Goal: Complete application form: Complete application form

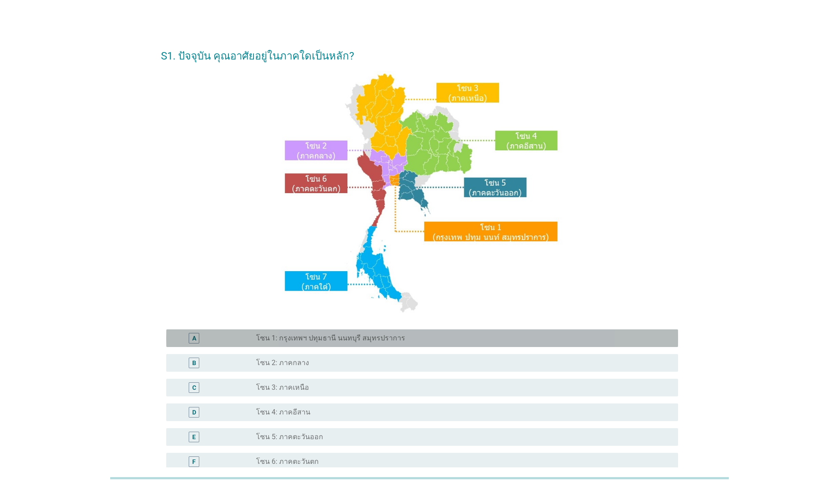
click at [314, 334] on label "โซน 1: กรุงเทพฯ ปทุมธานี นนทบุรี สมุทรปราการ" at bounding box center [330, 338] width 149 height 9
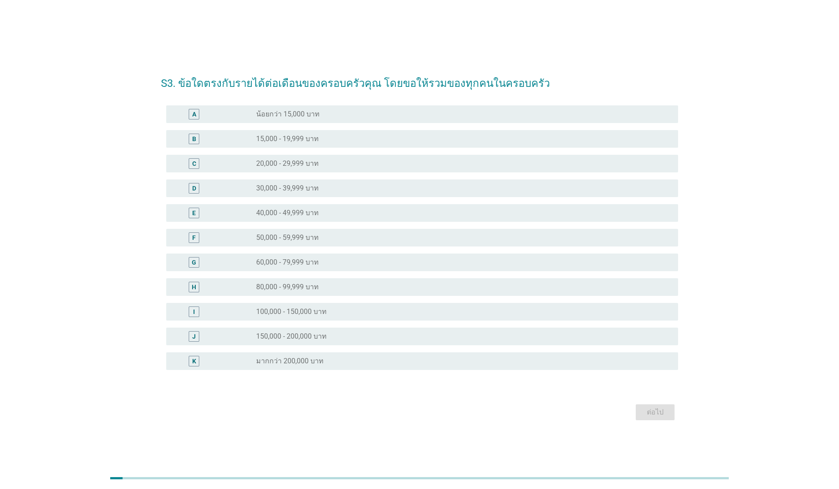
click at [315, 290] on label "80,000 - 99,999 บาท" at bounding box center [287, 287] width 63 height 9
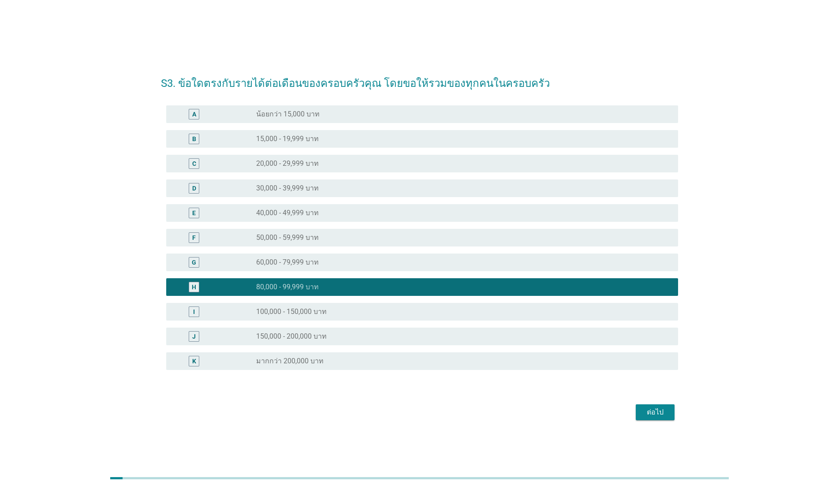
click at [666, 413] on div "ต่อไป" at bounding box center [655, 412] width 25 height 11
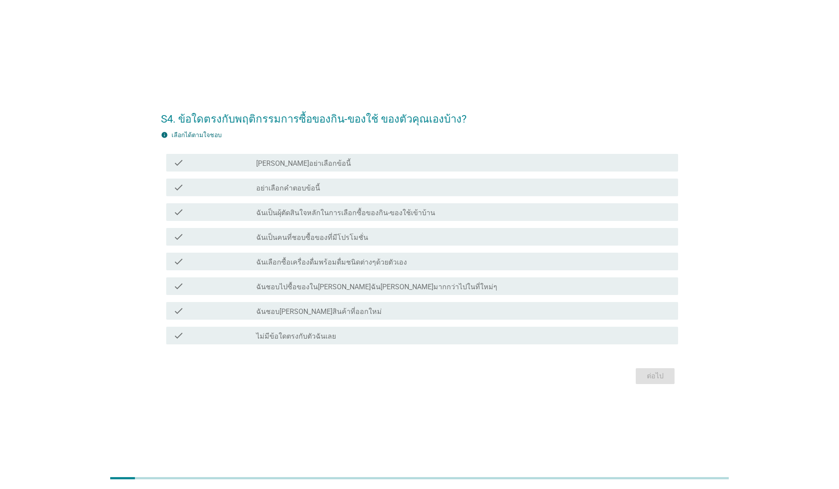
click at [418, 210] on label "ฉันเป็นผุ้ตัดสินใจหลักในการเลือกซื้อของกิน-ของใช้เข้าบ้าน" at bounding box center [345, 212] width 179 height 9
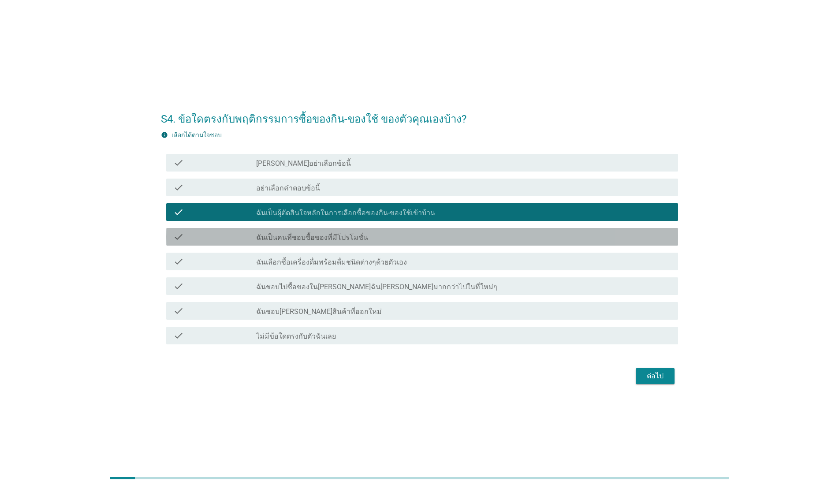
click at [420, 234] on div "check_box_outline_blank ฉันเป็นคนที่ชอบซื้อของที่มีโปรโมชั่น" at bounding box center [463, 236] width 415 height 11
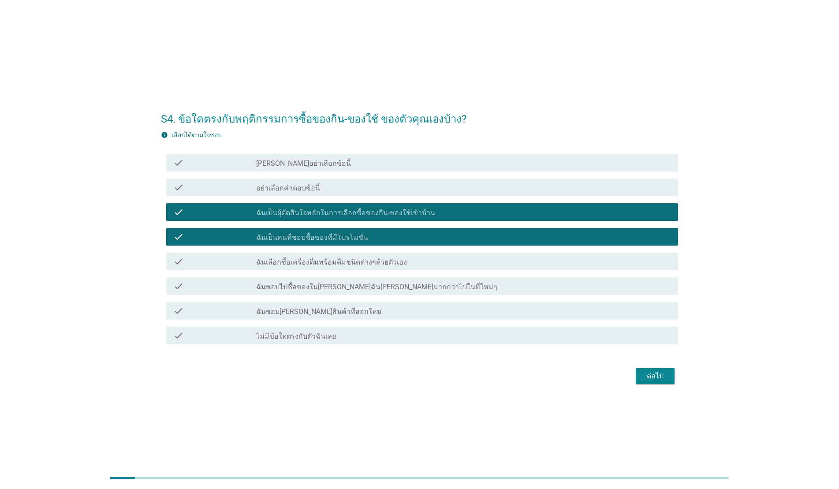
click at [426, 263] on div "check_box_outline_blank ฉันเลือกซื้อเครื่องดื่มพร้อมดื่มชนิดต่างๆด้วยตัวเอง" at bounding box center [463, 261] width 415 height 11
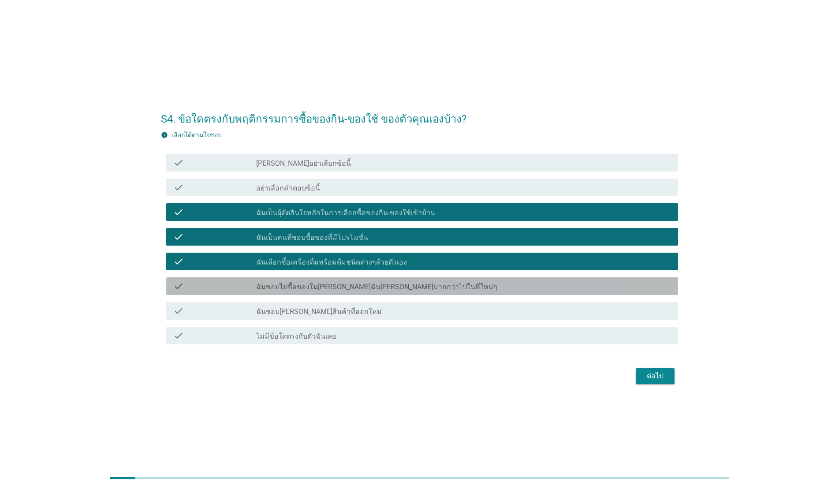
click at [460, 286] on div "check_box_outline_blank ฉันชอบไปซื้อของใน[PERSON_NAME]ฉัน[PERSON_NAME]มากกว่าไป…" at bounding box center [463, 286] width 415 height 11
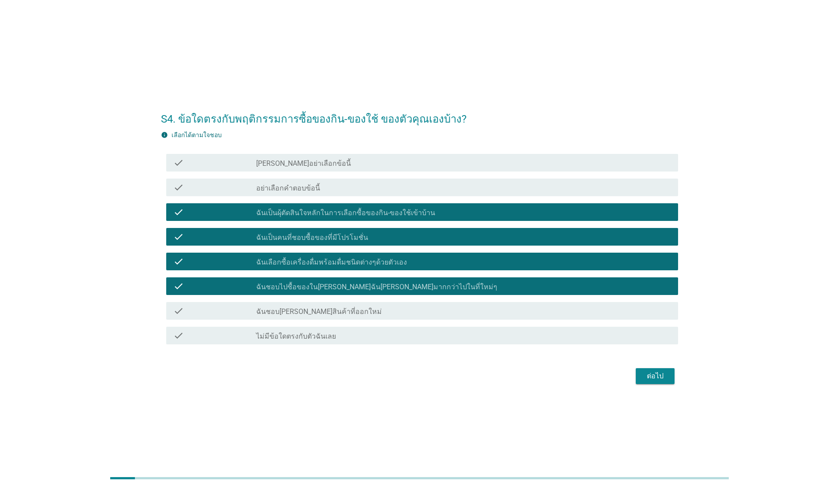
click at [464, 311] on div "check_box_outline_blank ฉันชอบ[PERSON_NAME]สินค้าที่ออกใหม่" at bounding box center [463, 310] width 415 height 11
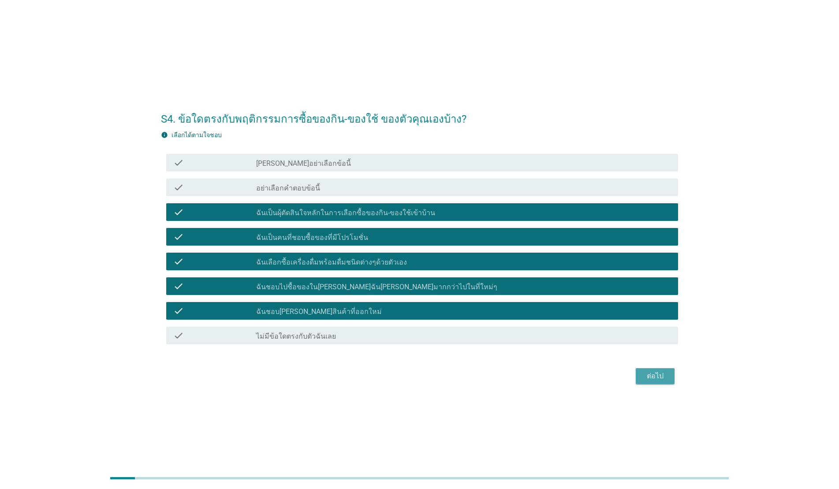
click at [643, 376] on div "ต่อไป" at bounding box center [655, 376] width 25 height 11
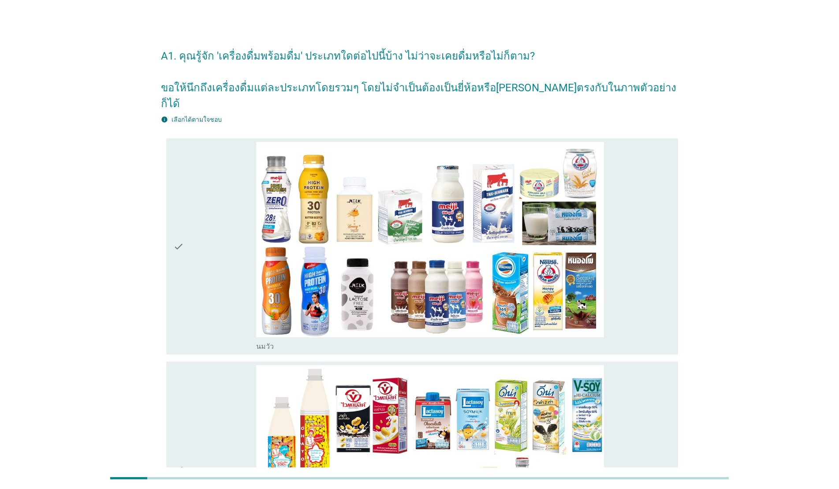
click at [292, 142] on div "check_box_outline_blank [PERSON_NAME]" at bounding box center [463, 246] width 415 height 209
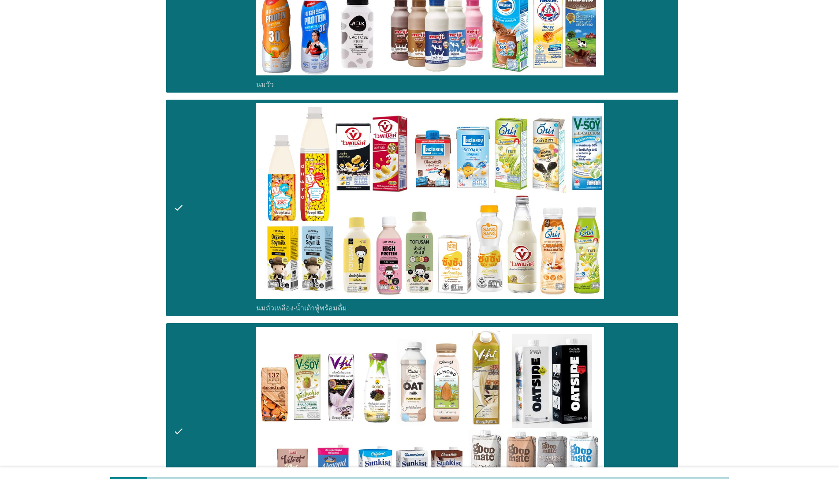
scroll to position [450, 0]
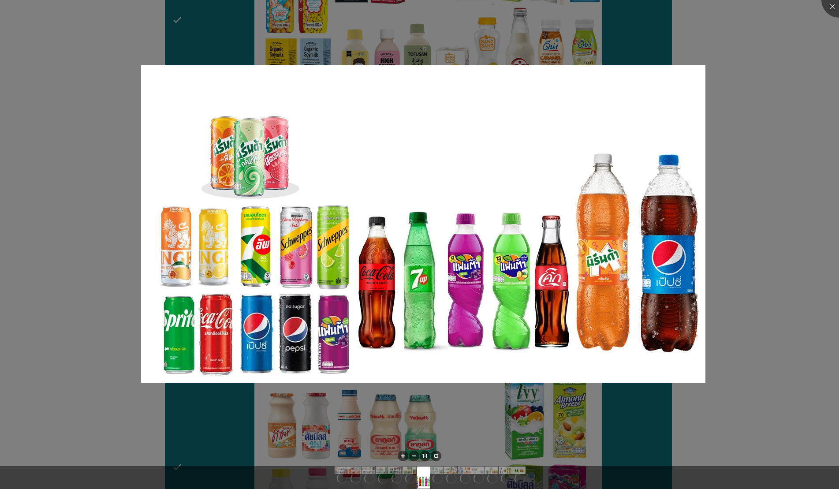
click at [826, 181] on div at bounding box center [419, 244] width 839 height 489
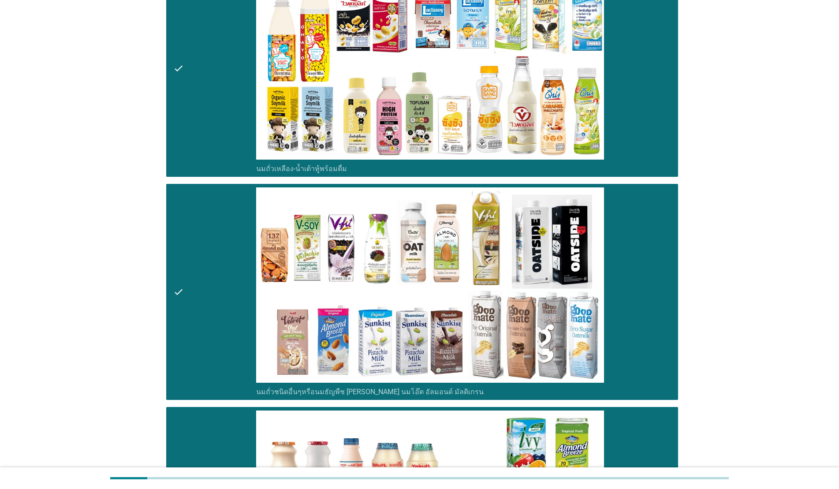
scroll to position [409, 0]
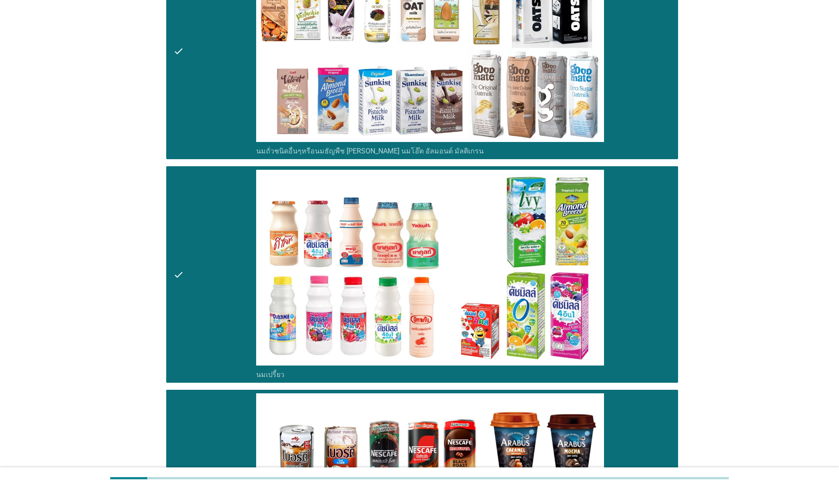
scroll to position [645, 0]
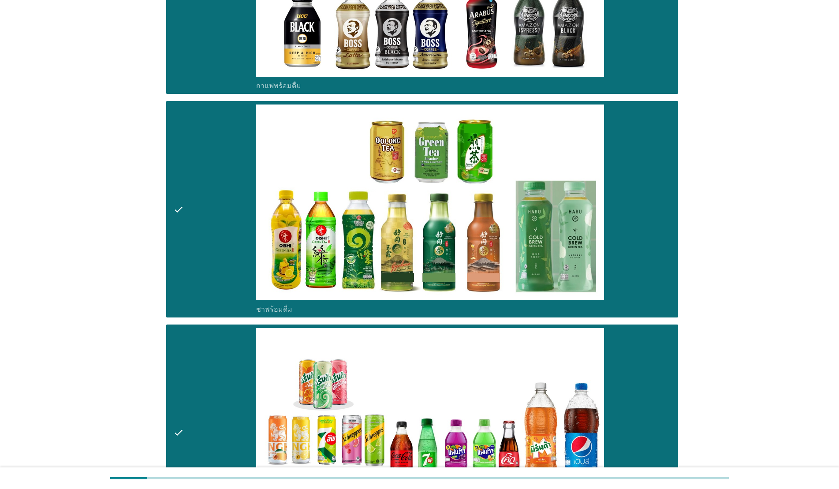
scroll to position [1178, 0]
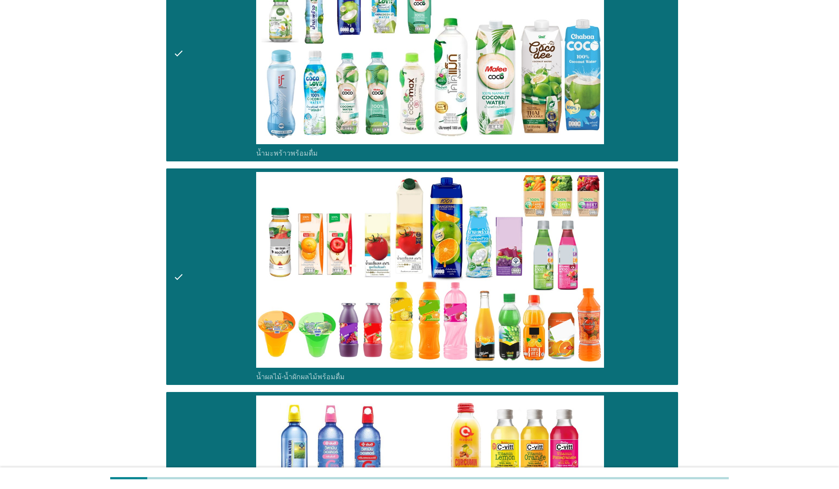
scroll to position [1766, 0]
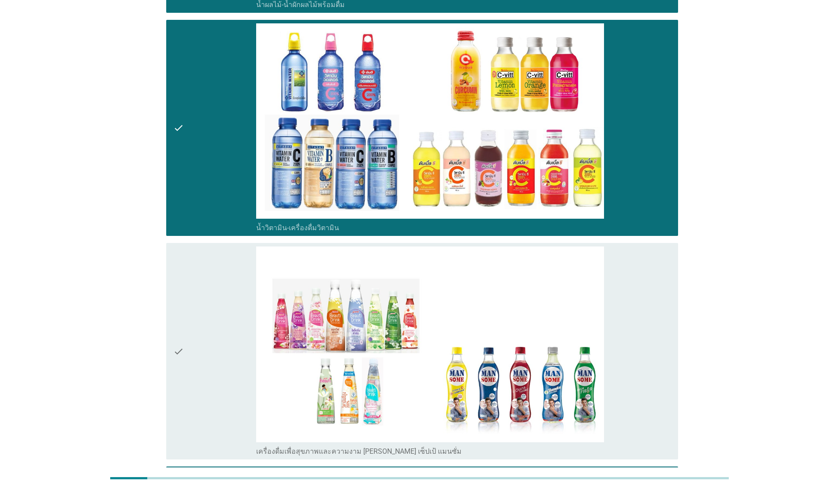
scroll to position [2316, 0]
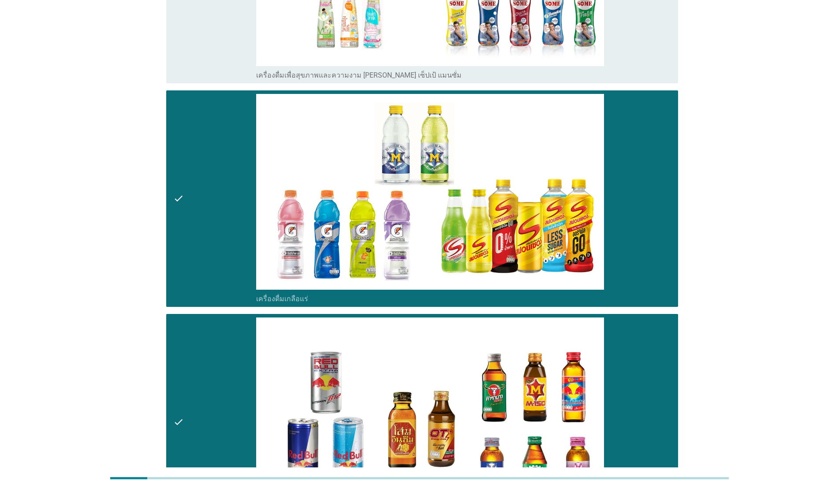
scroll to position [0, 0]
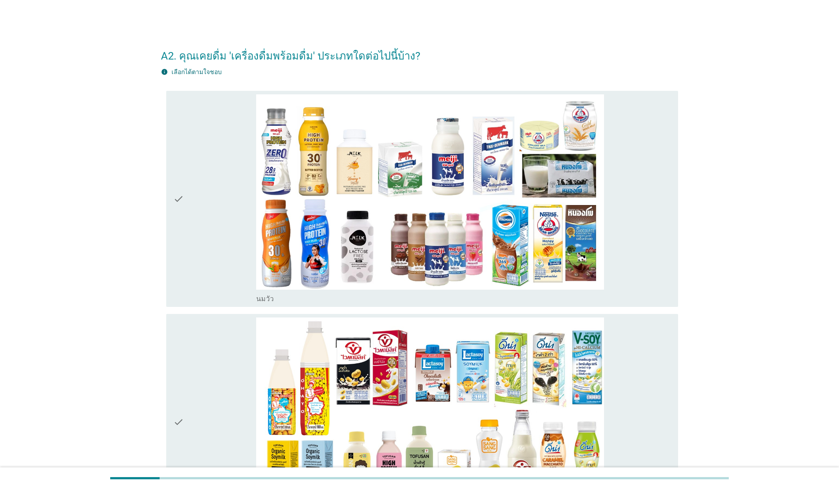
click at [212, 209] on div "check" at bounding box center [214, 198] width 83 height 209
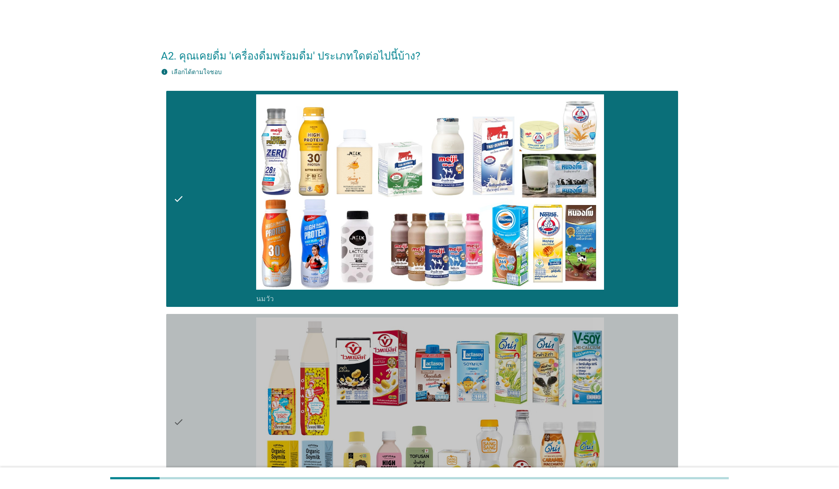
click at [195, 345] on div "check" at bounding box center [214, 421] width 83 height 209
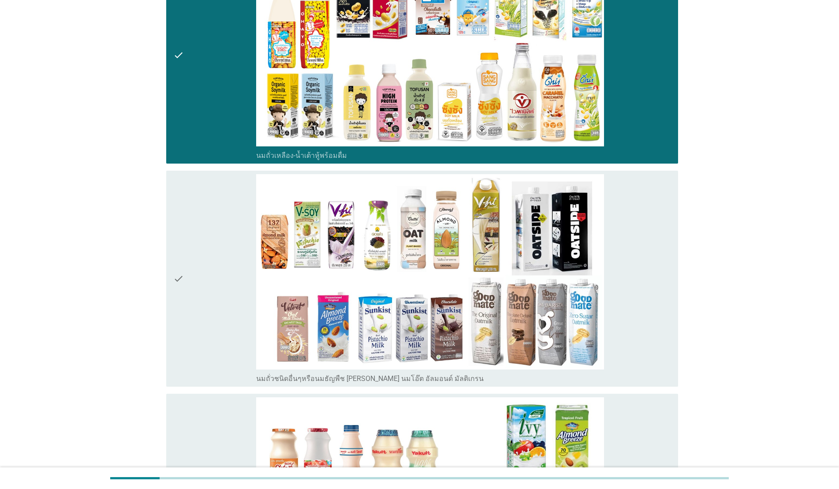
scroll to position [413, 0]
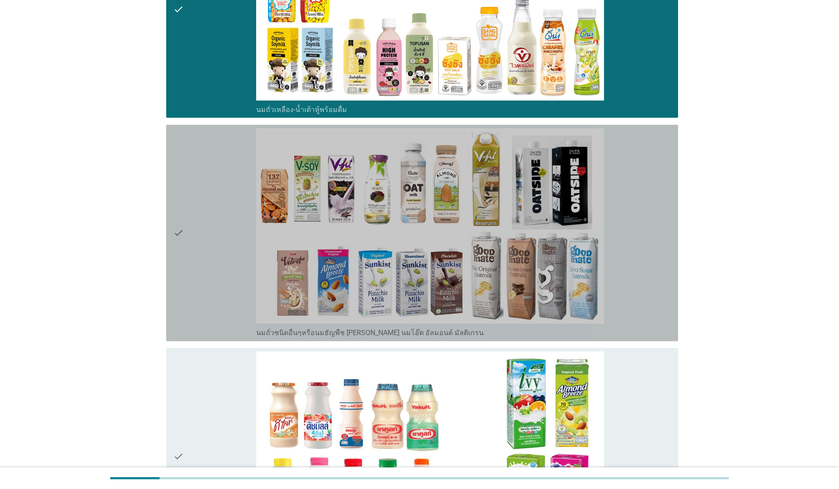
click at [197, 248] on div "check" at bounding box center [214, 232] width 83 height 209
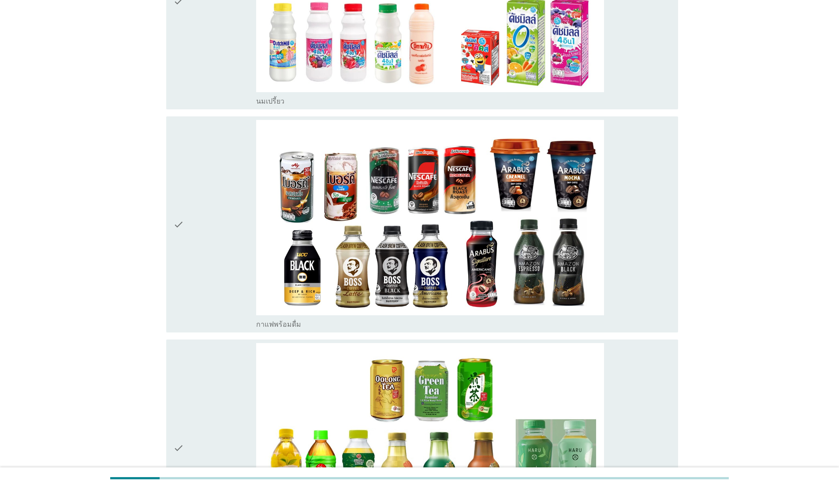
scroll to position [922, 0]
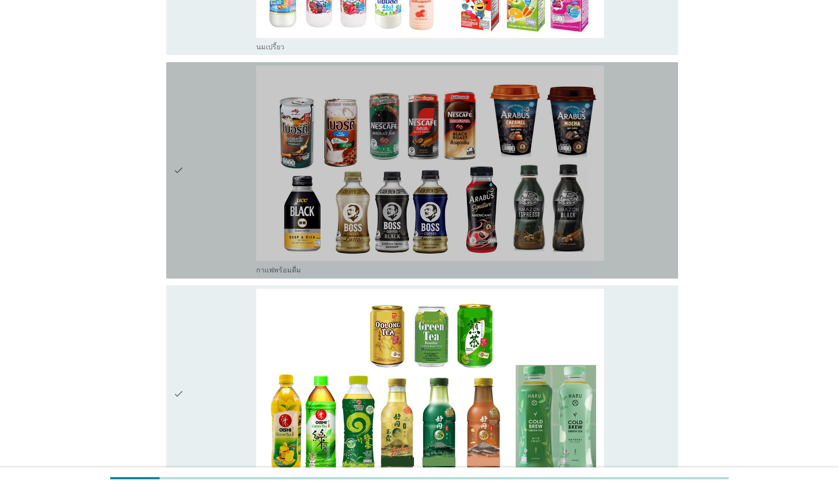
click at [186, 241] on div "check" at bounding box center [214, 170] width 83 height 209
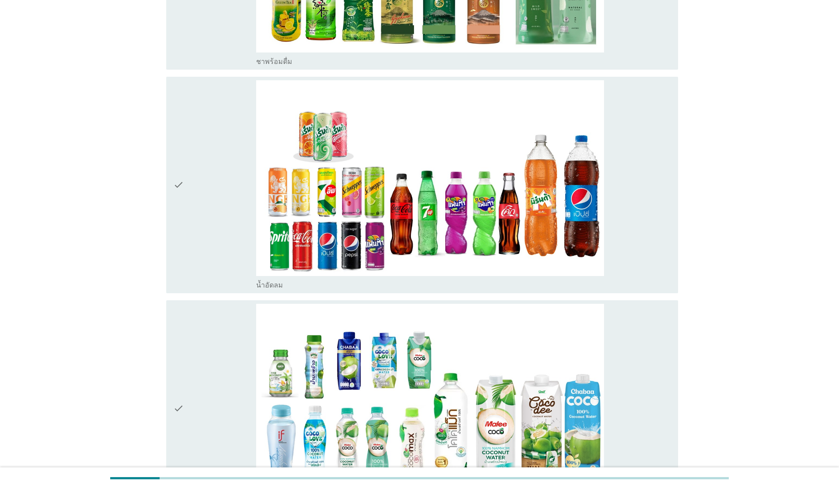
scroll to position [1362, 0]
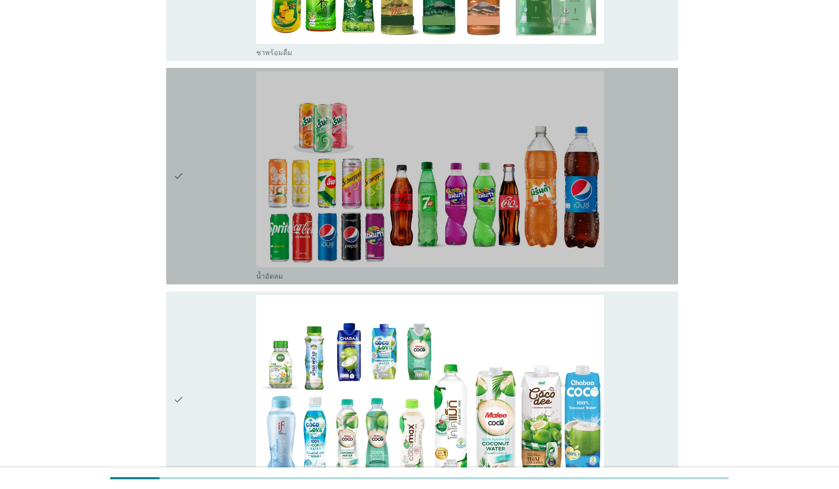
click at [177, 234] on icon "check" at bounding box center [178, 175] width 11 height 209
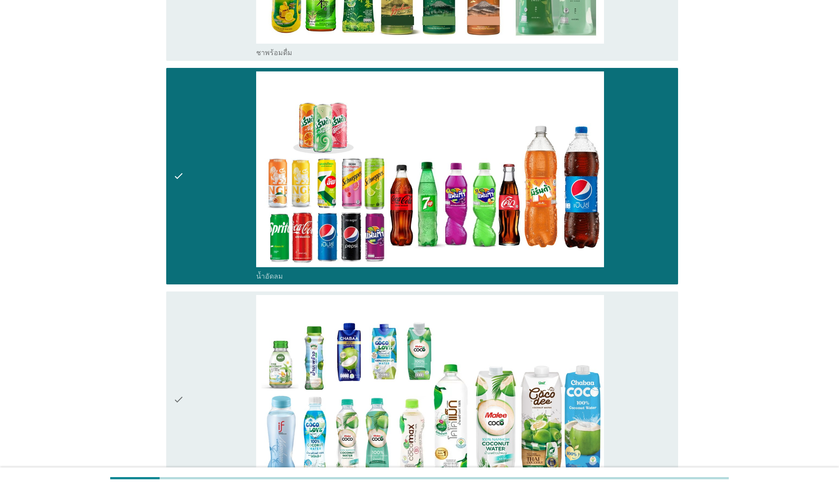
click at [202, 332] on div "check" at bounding box center [214, 399] width 83 height 209
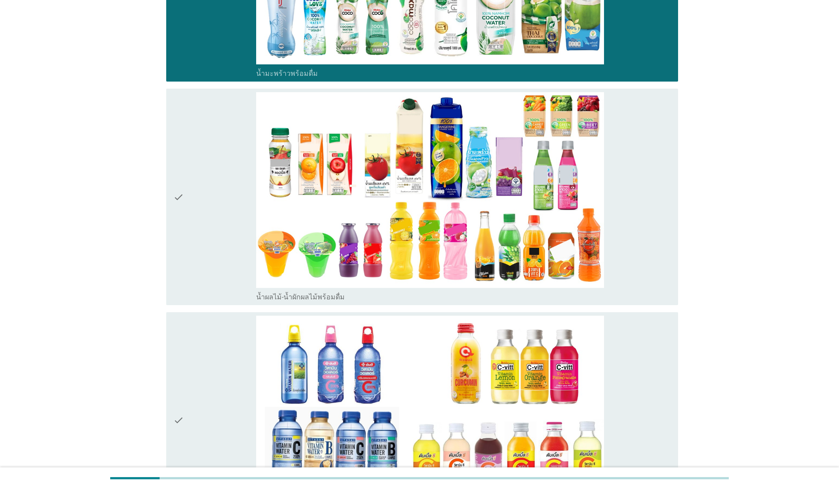
scroll to position [1785, 0]
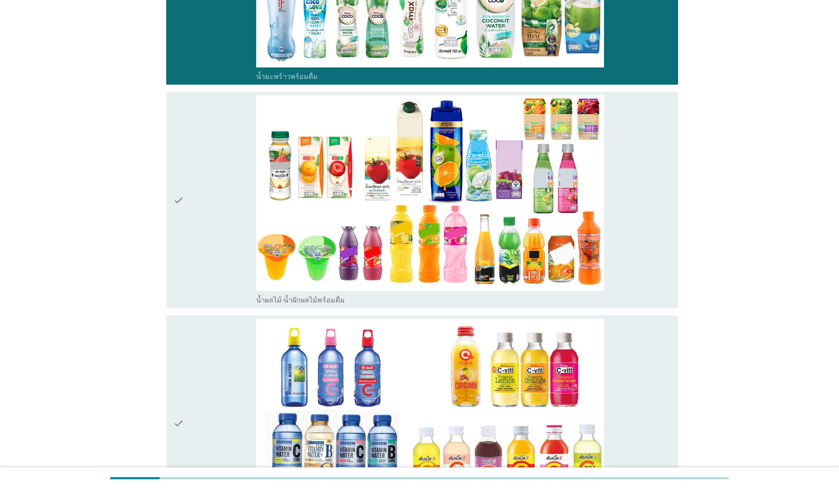
click at [189, 245] on div "check" at bounding box center [214, 199] width 83 height 209
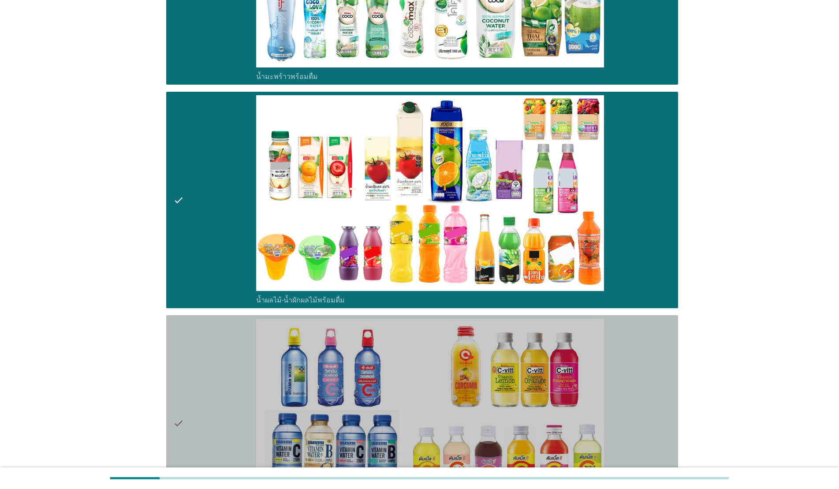
click at [209, 342] on div "check" at bounding box center [214, 423] width 83 height 209
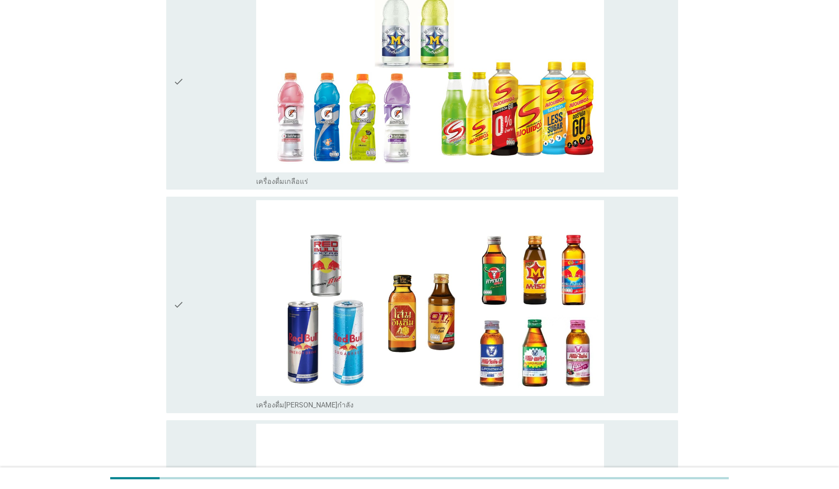
scroll to position [2353, 0]
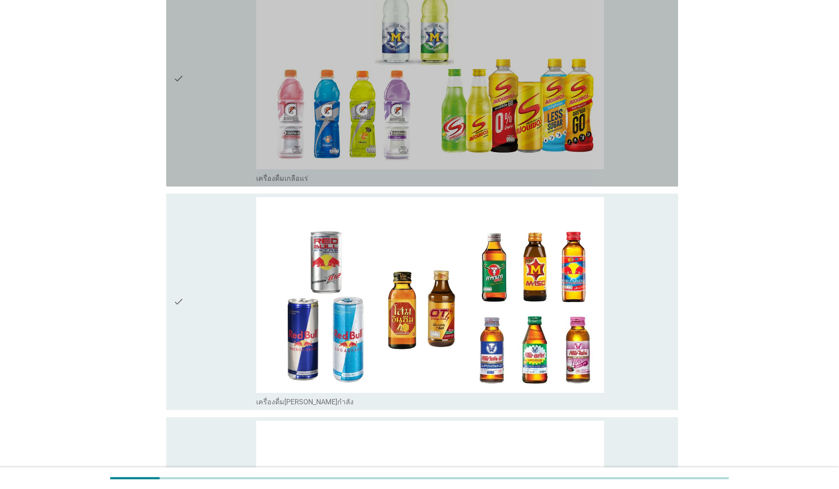
click at [183, 93] on icon "check" at bounding box center [178, 78] width 11 height 209
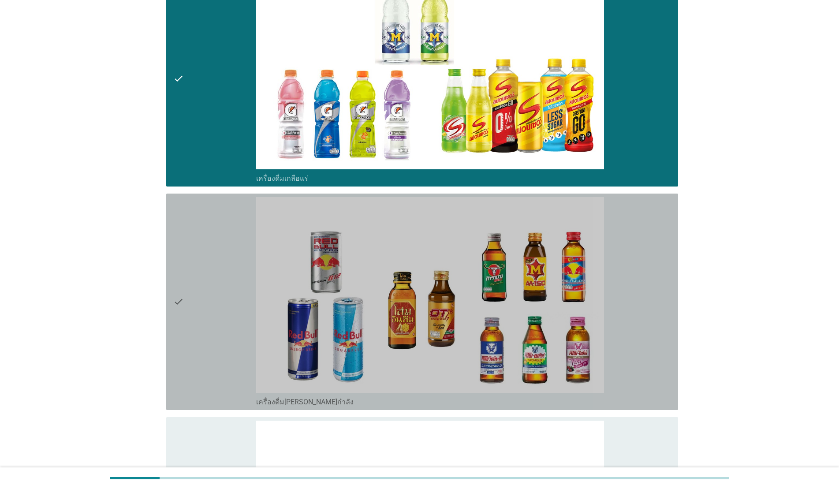
click at [224, 253] on div "check" at bounding box center [214, 301] width 83 height 209
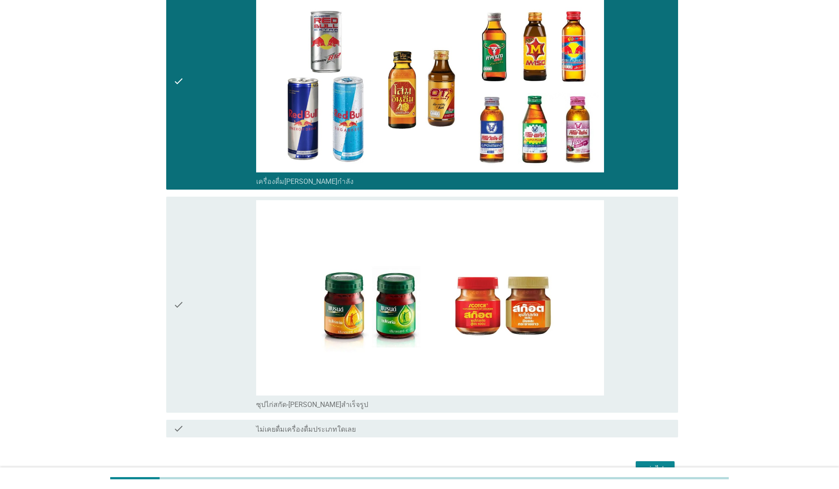
scroll to position [2625, 0]
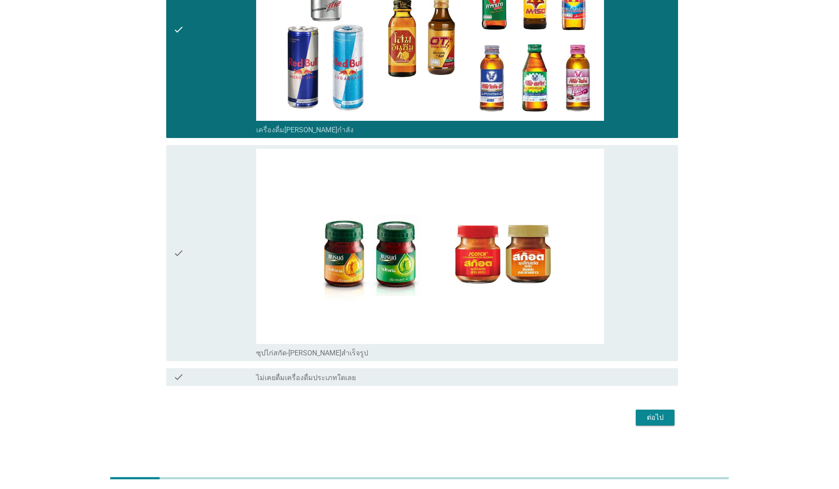
click at [192, 260] on div "check" at bounding box center [214, 253] width 83 height 209
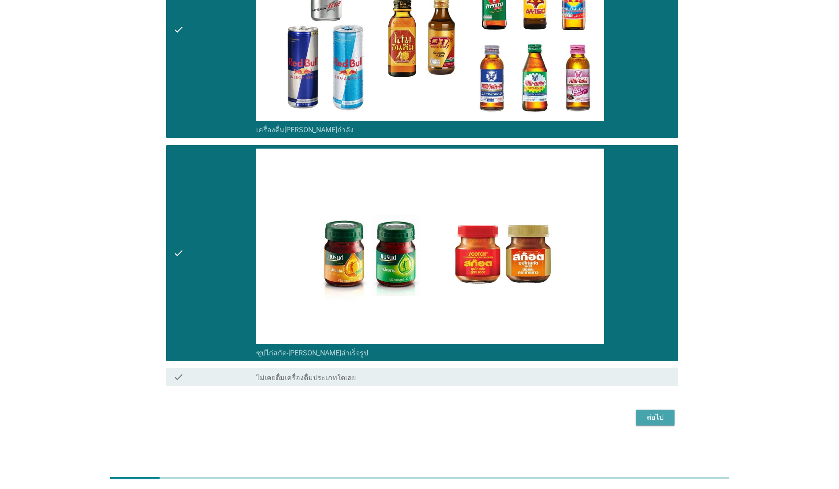
click at [655, 419] on div "ต่อไป" at bounding box center [655, 417] width 25 height 11
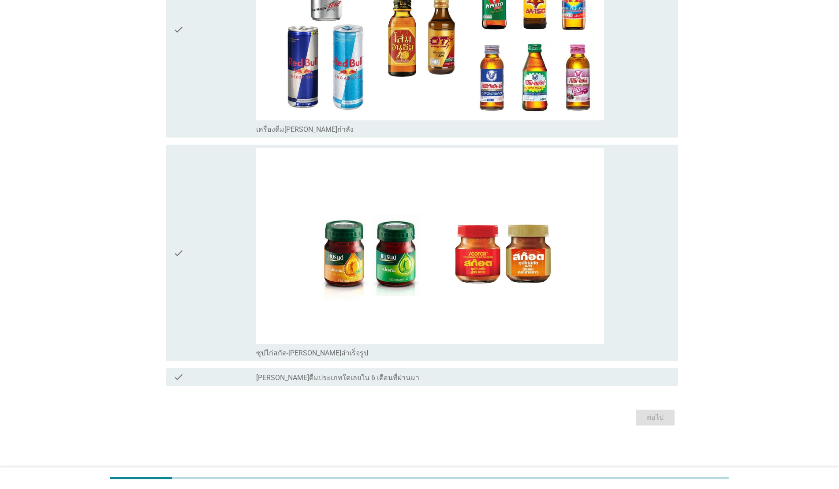
scroll to position [0, 0]
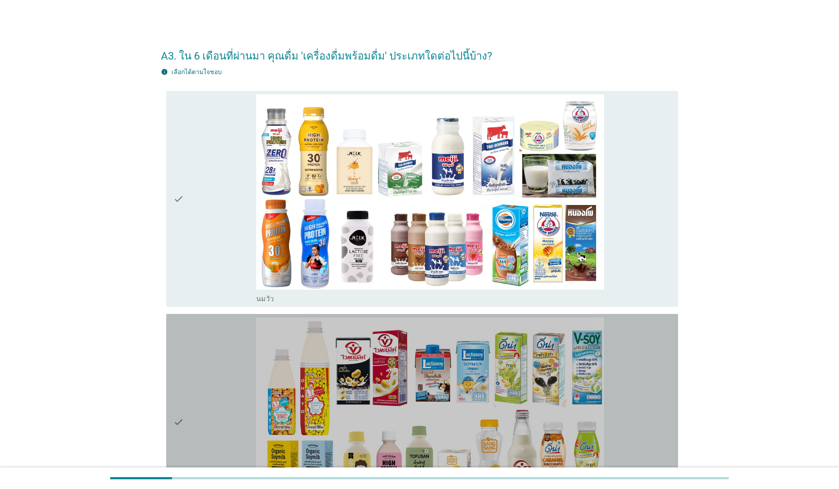
click at [206, 345] on div "check" at bounding box center [214, 421] width 83 height 209
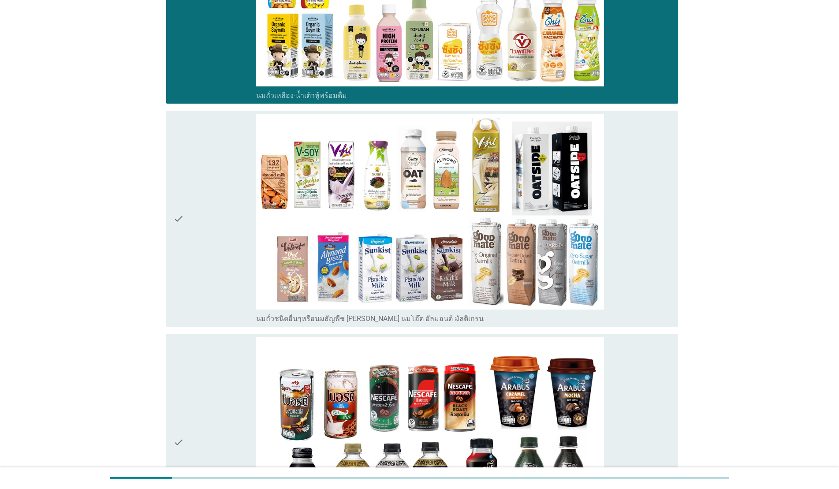
scroll to position [442, 0]
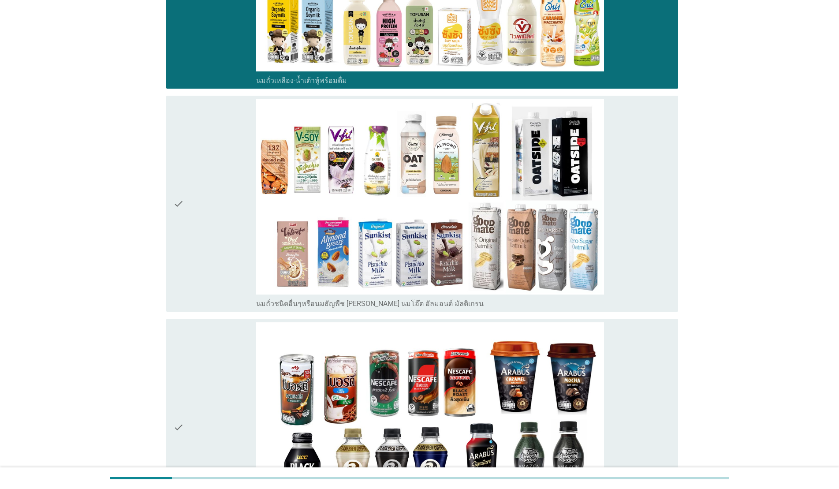
click at [204, 208] on div "check" at bounding box center [214, 203] width 83 height 209
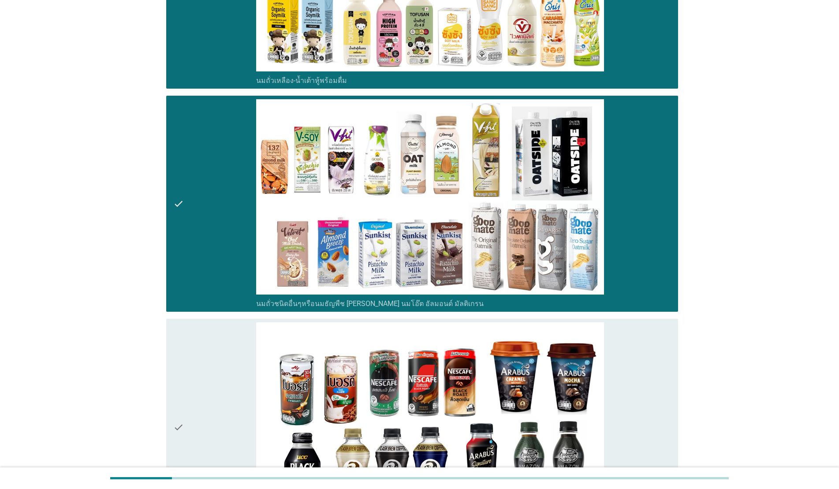
click at [219, 348] on div "check" at bounding box center [214, 426] width 83 height 209
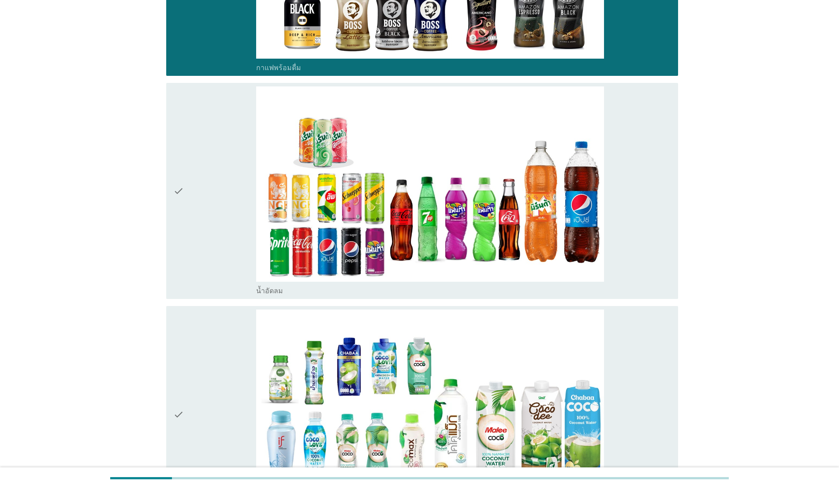
scroll to position [923, 0]
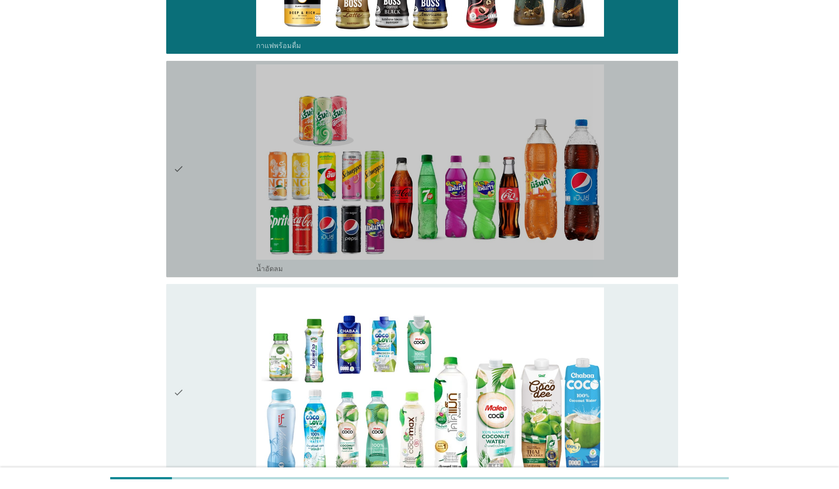
click at [211, 230] on div "check" at bounding box center [214, 168] width 83 height 209
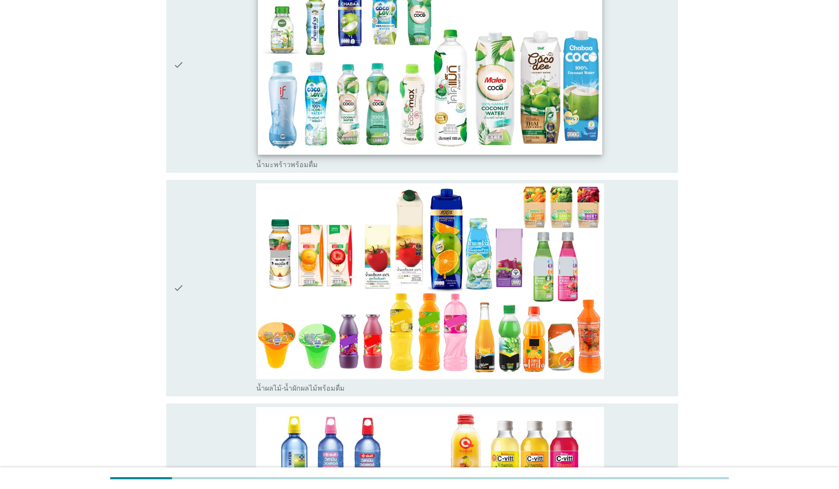
scroll to position [1256, 0]
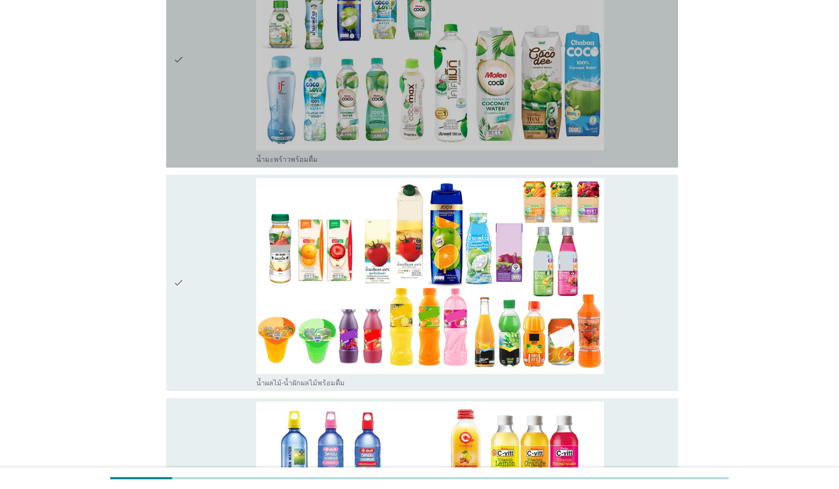
click at [197, 97] on div "check" at bounding box center [214, 59] width 83 height 209
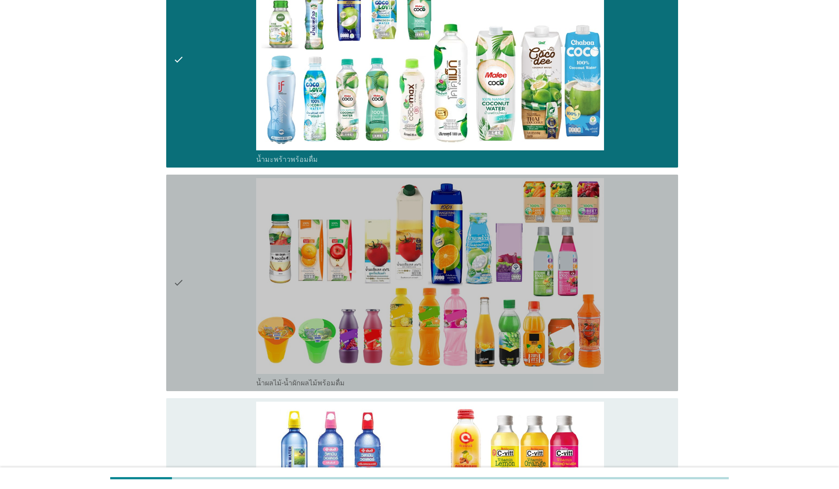
click at [201, 272] on div "check" at bounding box center [214, 282] width 83 height 209
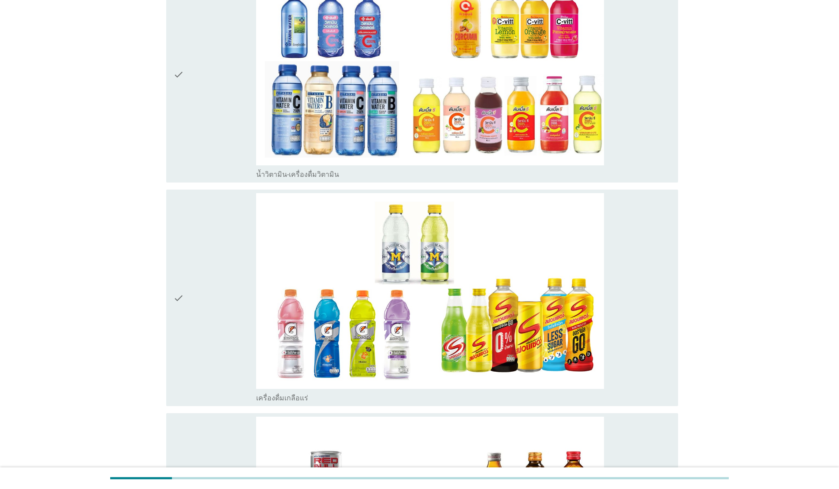
scroll to position [1690, 0]
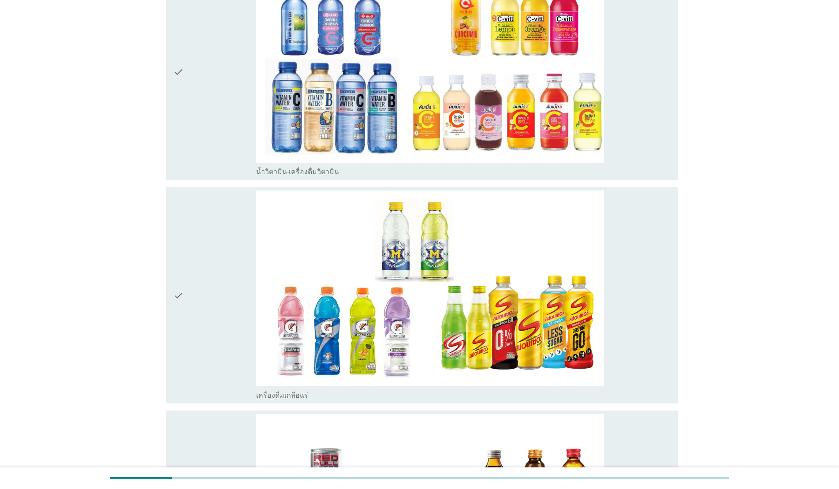
click at [204, 87] on div "check" at bounding box center [214, 71] width 83 height 209
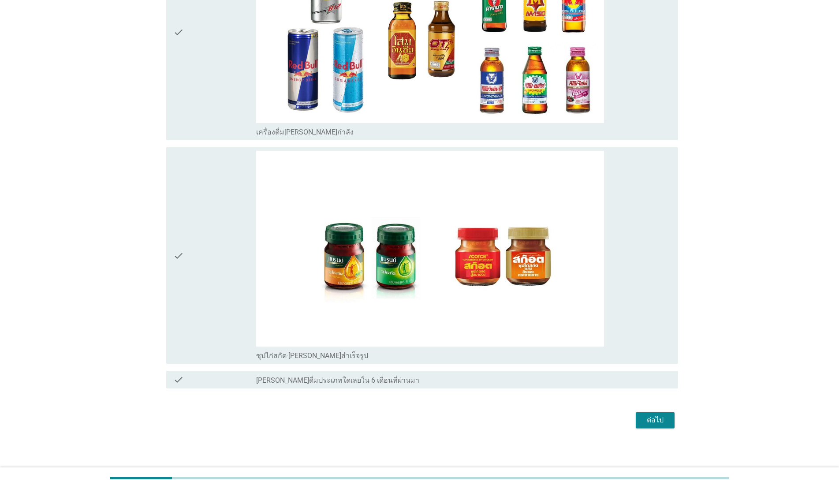
scroll to position [2178, 0]
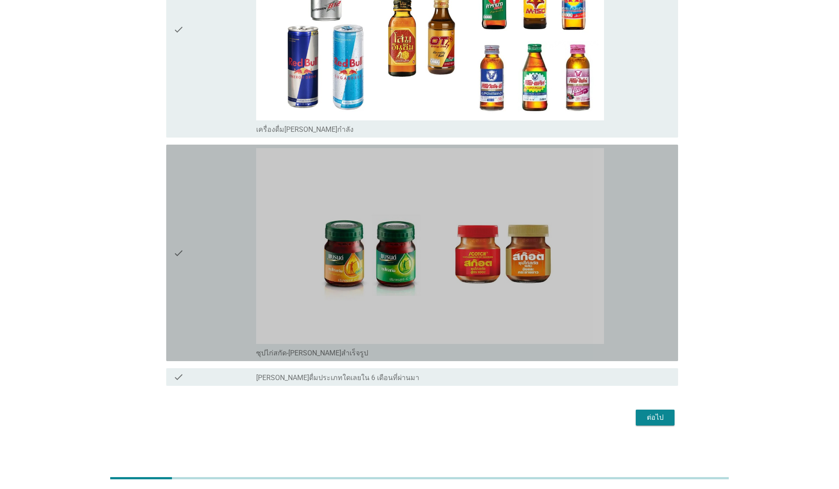
click at [245, 269] on div "check" at bounding box center [214, 252] width 83 height 209
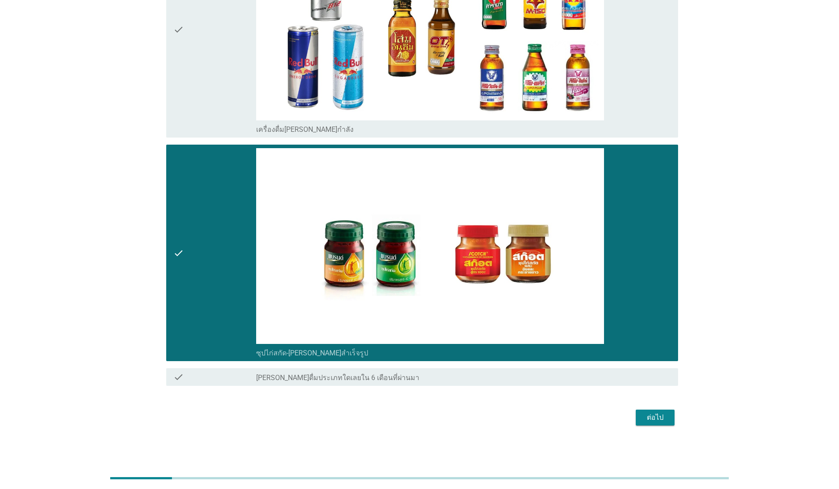
click at [659, 413] on div "ต่อไป" at bounding box center [655, 417] width 25 height 11
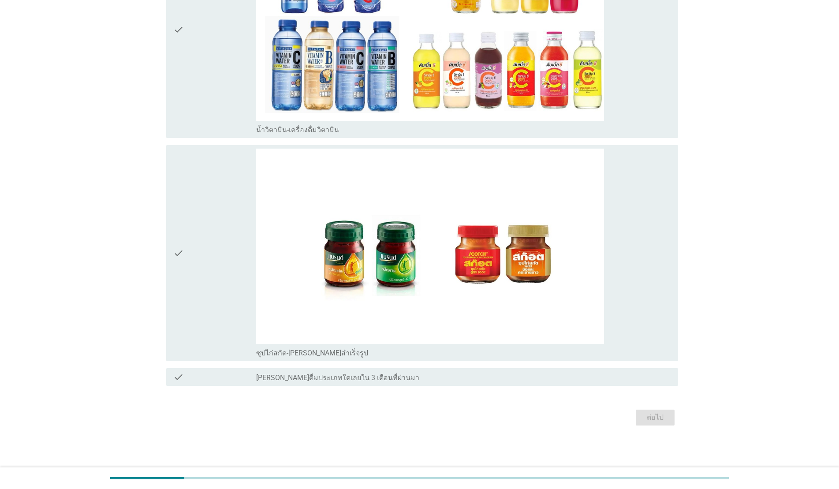
scroll to position [0, 0]
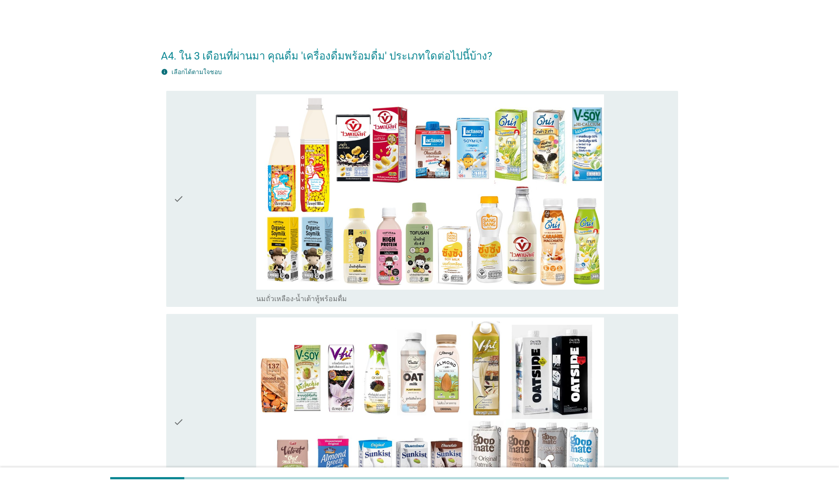
click at [184, 193] on div "check" at bounding box center [214, 198] width 83 height 209
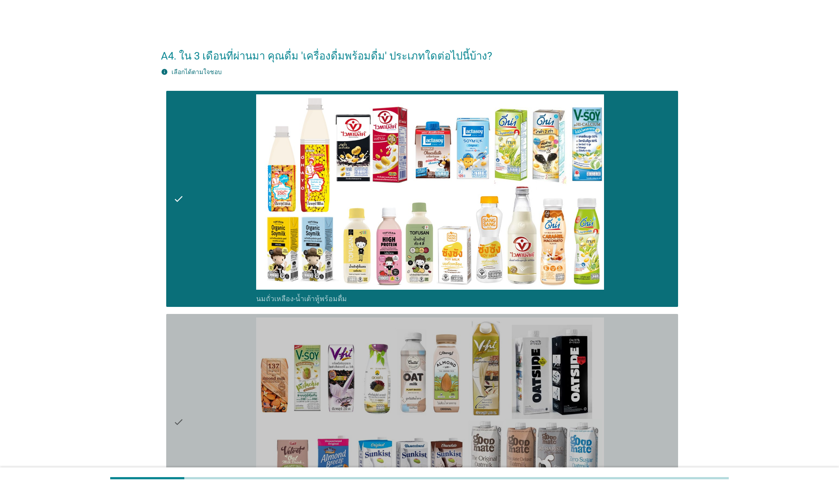
click at [214, 327] on div "check" at bounding box center [214, 421] width 83 height 209
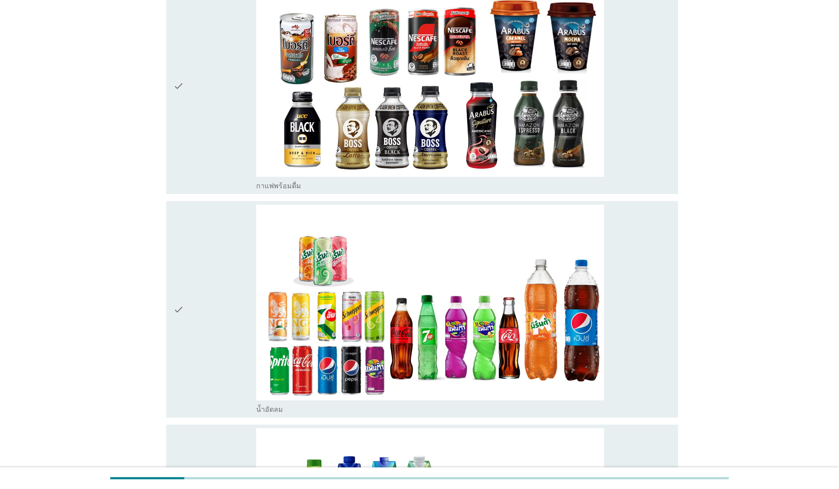
scroll to position [576, 0]
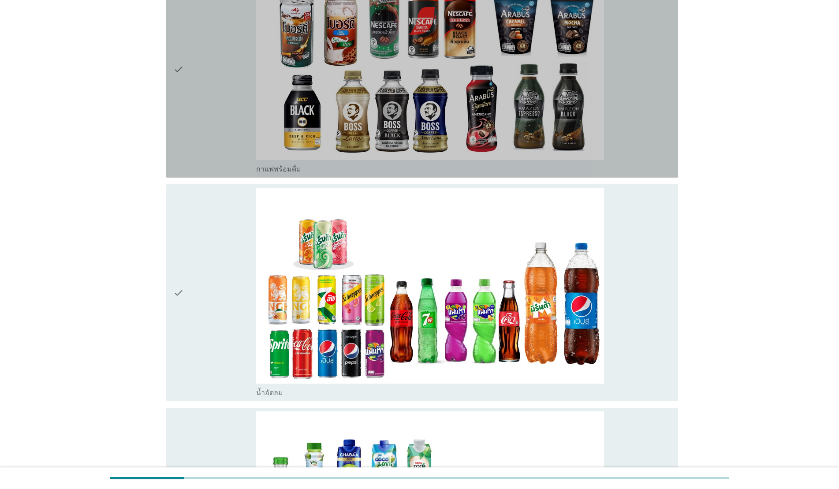
click at [227, 75] on div "check" at bounding box center [214, 69] width 83 height 209
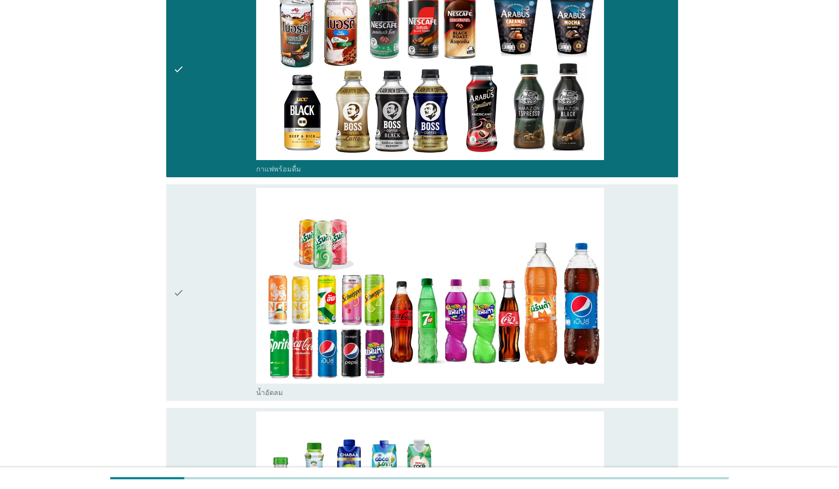
click at [204, 232] on div "check" at bounding box center [214, 292] width 83 height 209
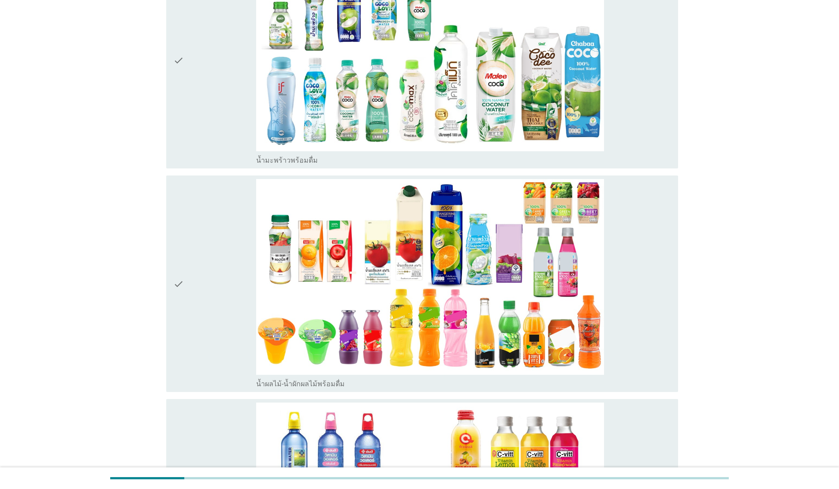
scroll to position [1035, 0]
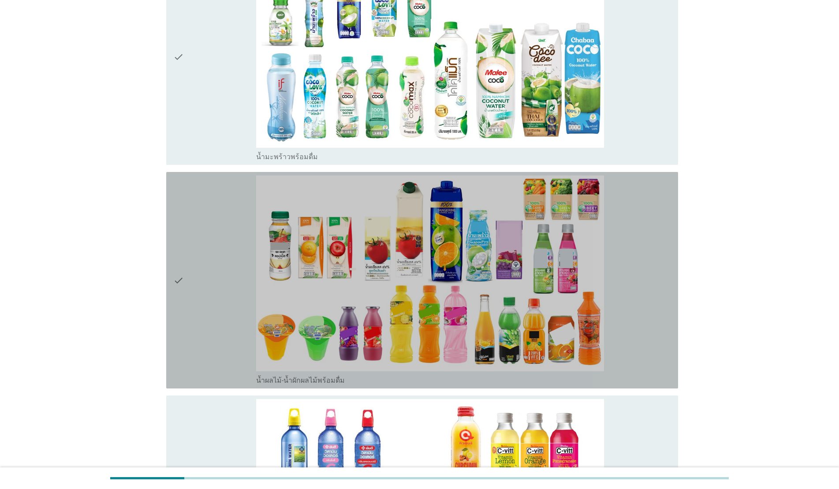
click at [216, 229] on div "check" at bounding box center [214, 279] width 83 height 209
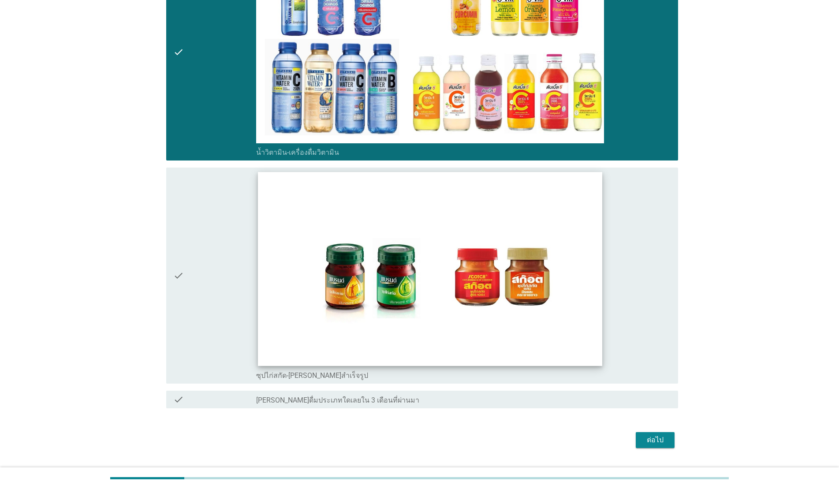
scroll to position [1488, 0]
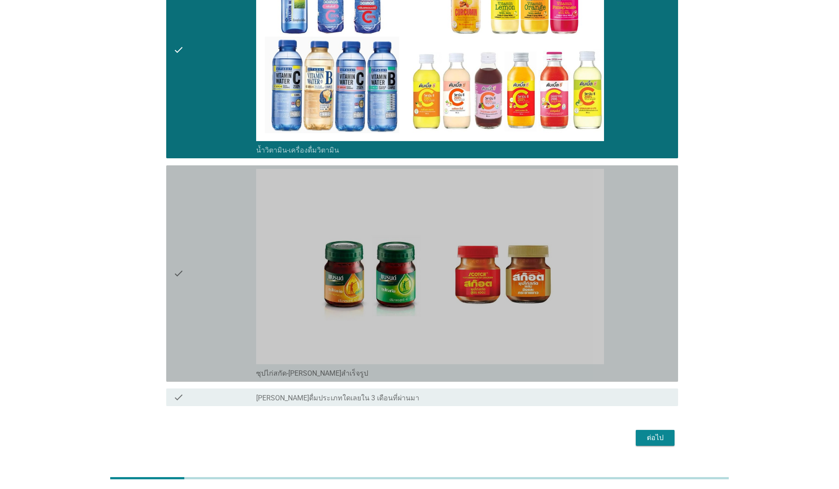
click at [197, 329] on div "check" at bounding box center [214, 273] width 83 height 209
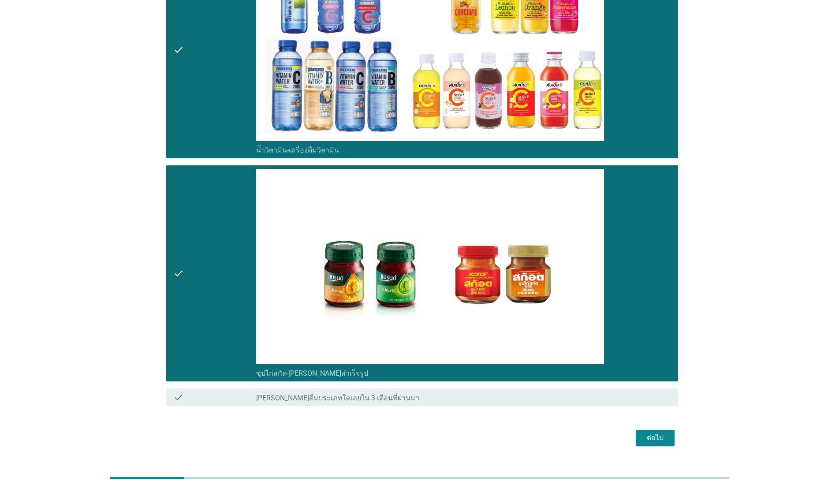
click at [665, 436] on div "ต่อไป" at bounding box center [655, 437] width 25 height 11
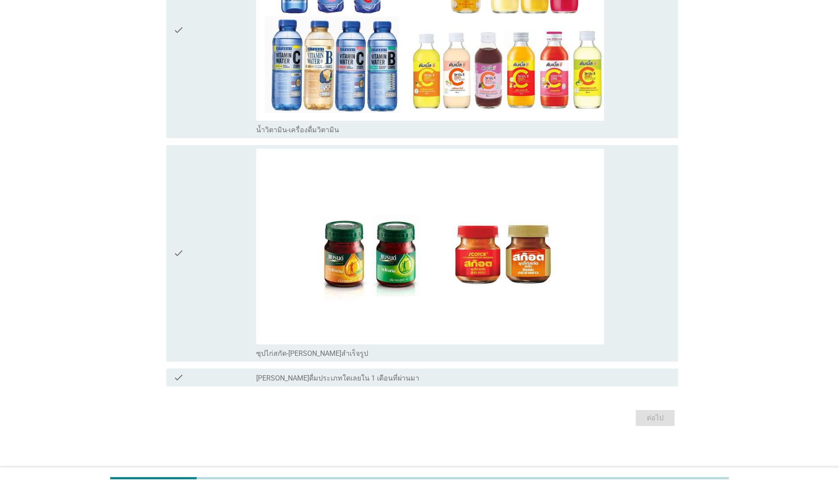
scroll to position [0, 0]
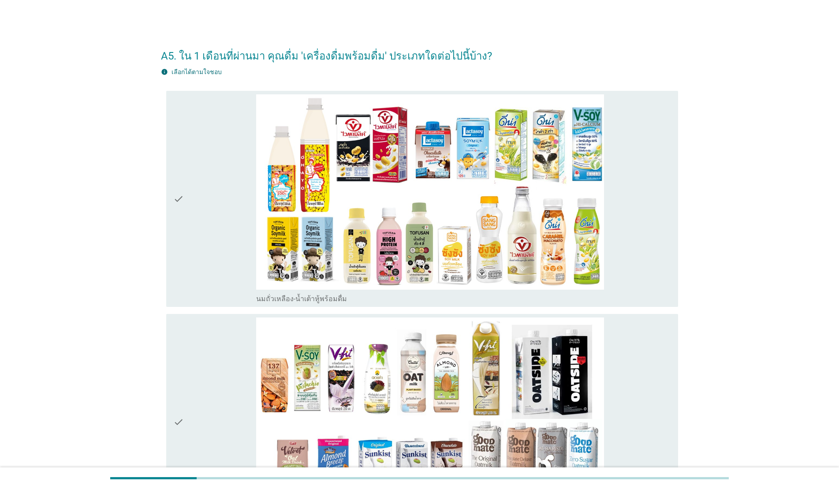
click at [197, 167] on div "check" at bounding box center [214, 198] width 83 height 209
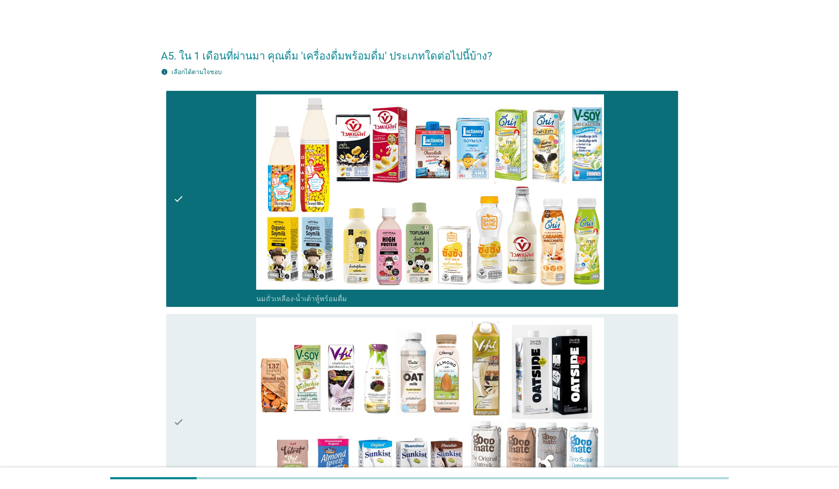
click at [213, 321] on div "check" at bounding box center [214, 421] width 83 height 209
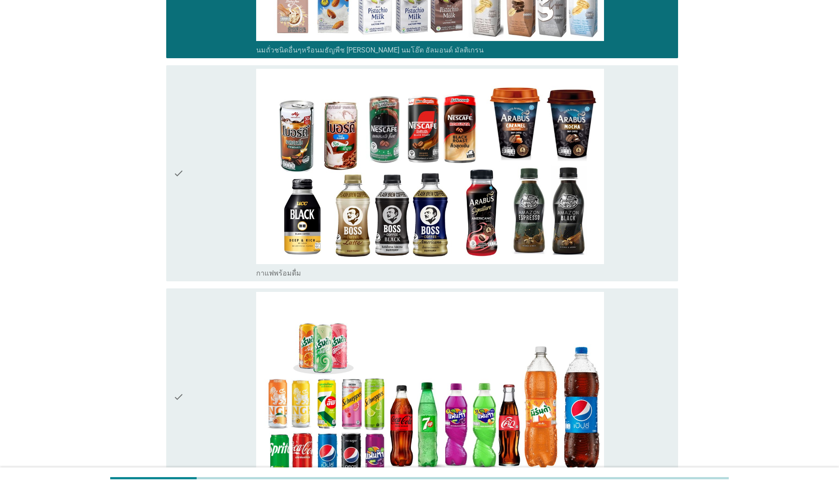
scroll to position [491, 0]
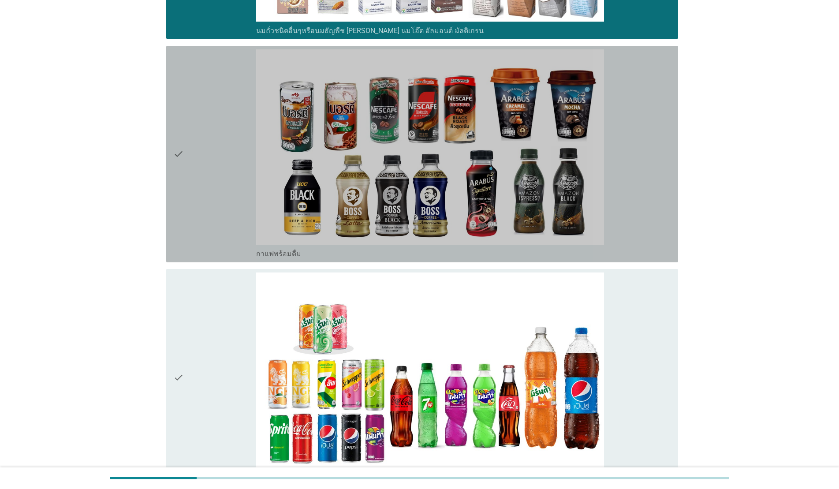
click at [216, 164] on div "check" at bounding box center [214, 153] width 83 height 209
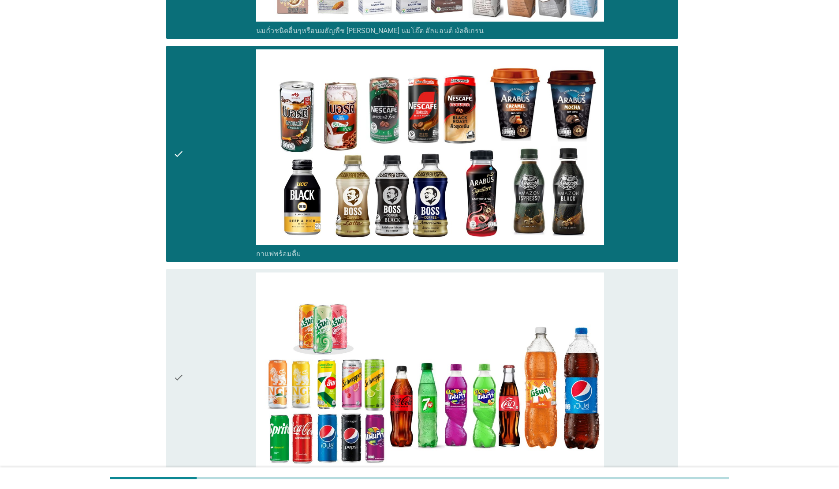
click at [220, 271] on div "check check_box น้ำอัดลม" at bounding box center [422, 377] width 512 height 216
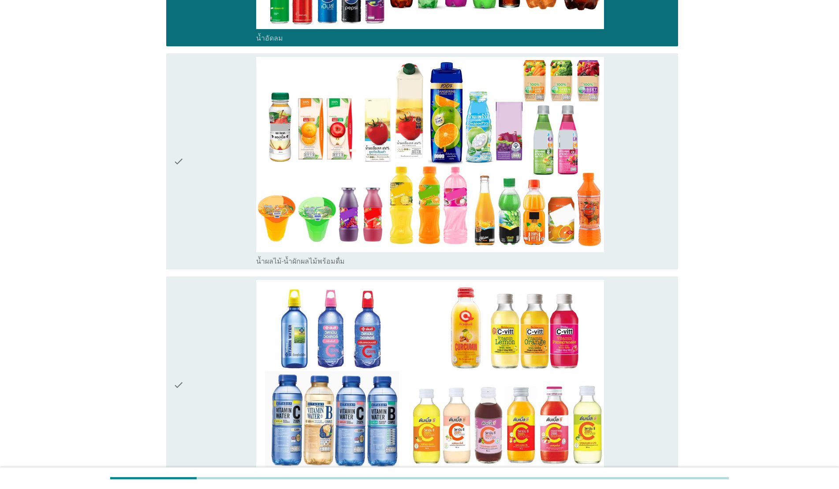
scroll to position [932, 0]
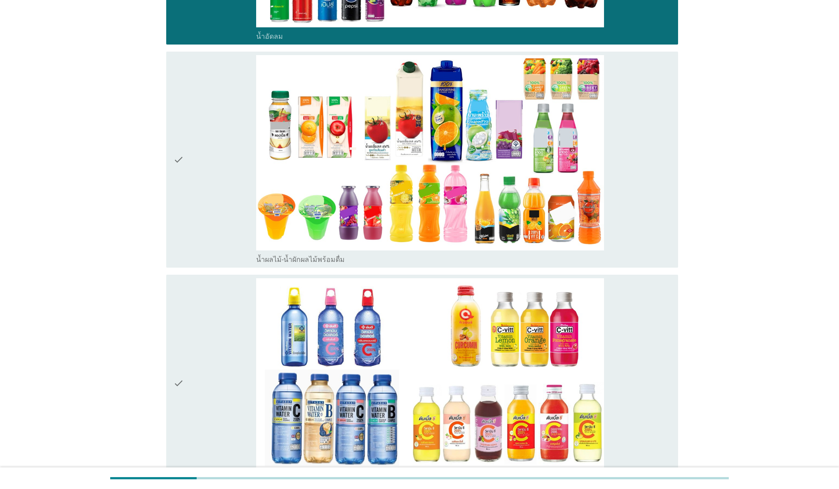
click at [229, 163] on div "check" at bounding box center [214, 159] width 83 height 209
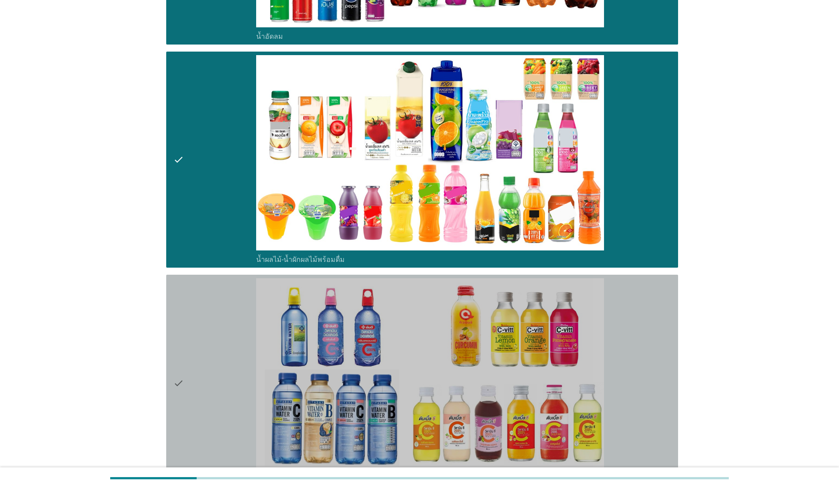
click at [216, 348] on div "check" at bounding box center [214, 382] width 83 height 209
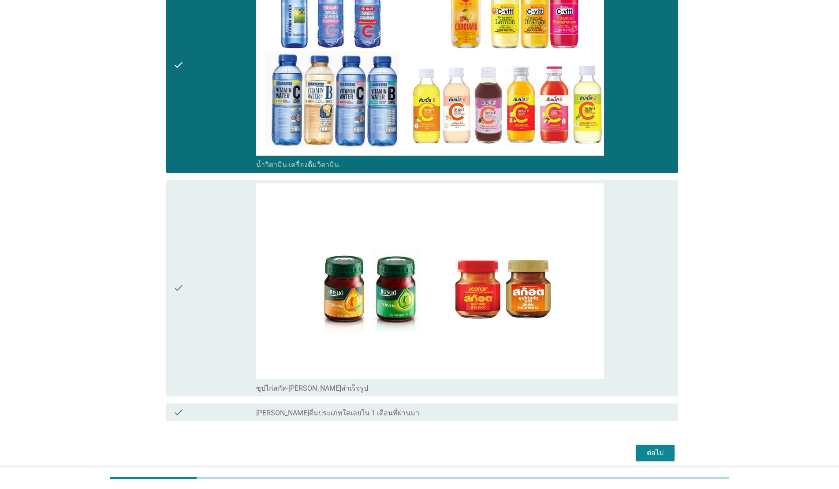
scroll to position [1285, 0]
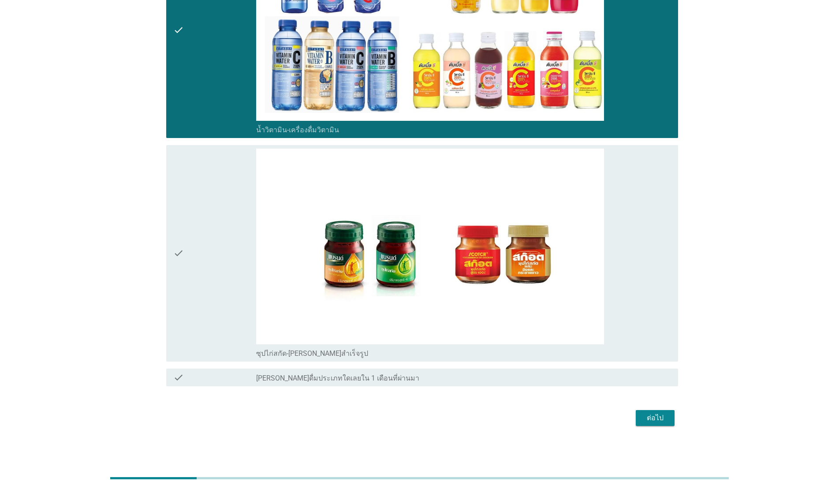
click at [199, 247] on div "check" at bounding box center [214, 253] width 83 height 209
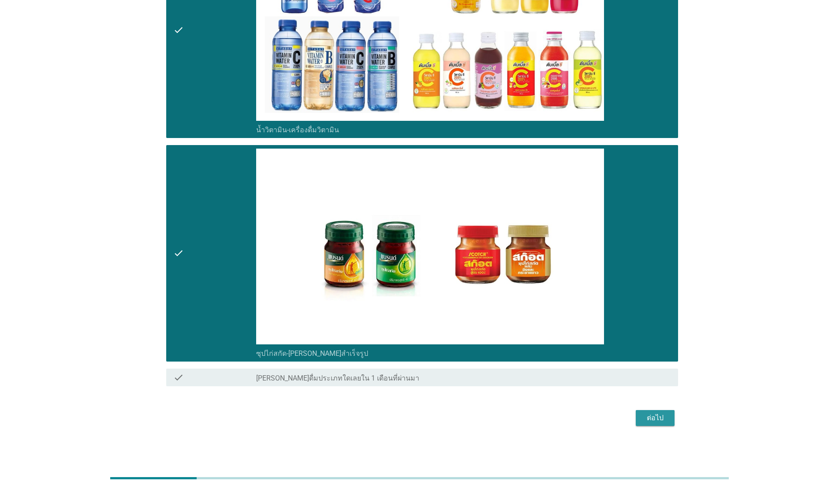
click at [655, 414] on div "ต่อไป" at bounding box center [655, 418] width 25 height 11
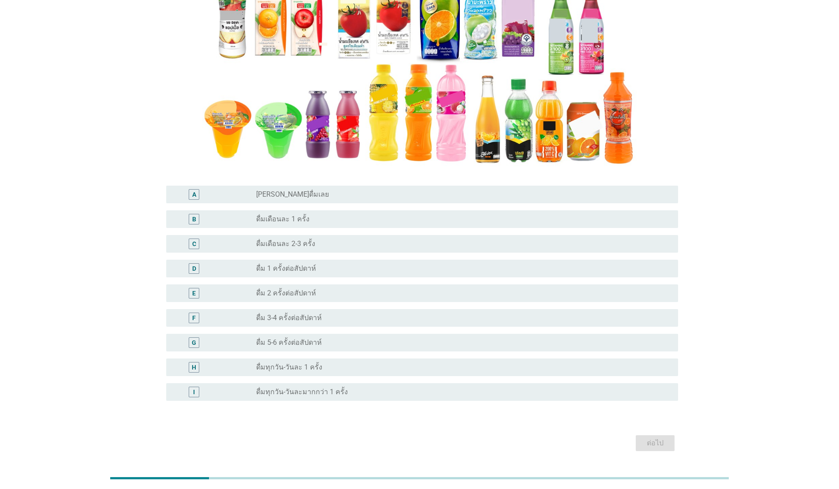
scroll to position [178, 0]
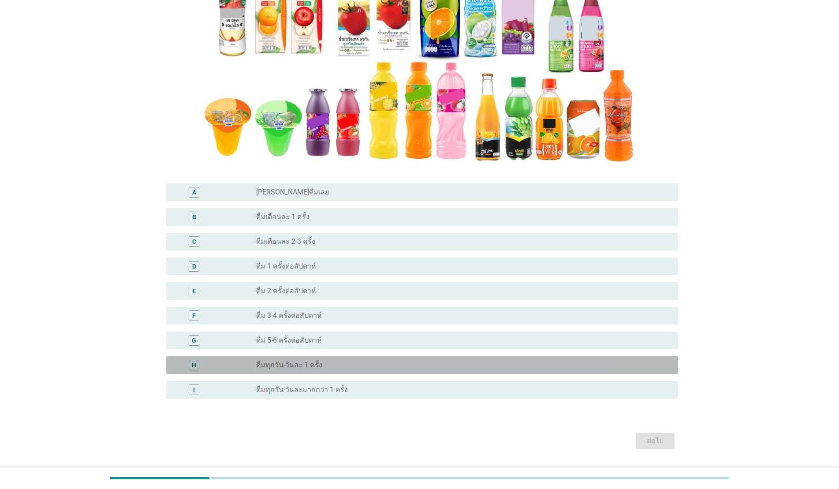
click at [335, 363] on div "radio_button_unchecked ดื่มทุกวัน-วันละ 1 ครั้ง" at bounding box center [460, 365] width 408 height 9
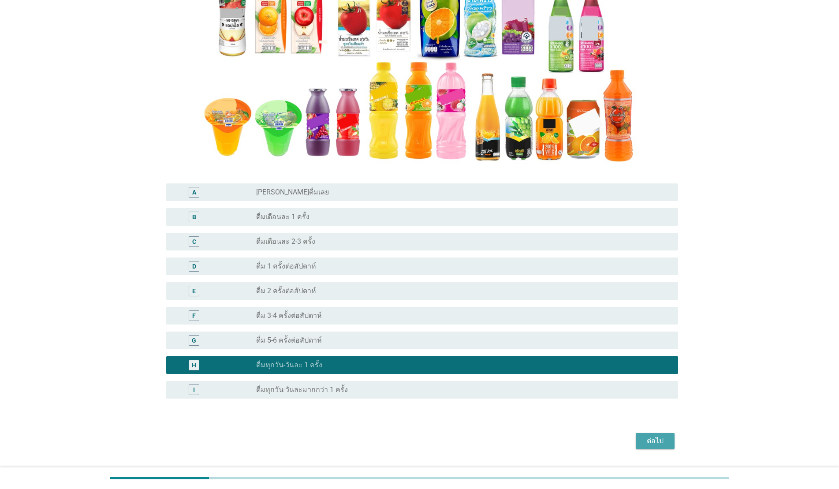
click at [650, 439] on div "ต่อไป" at bounding box center [655, 440] width 25 height 11
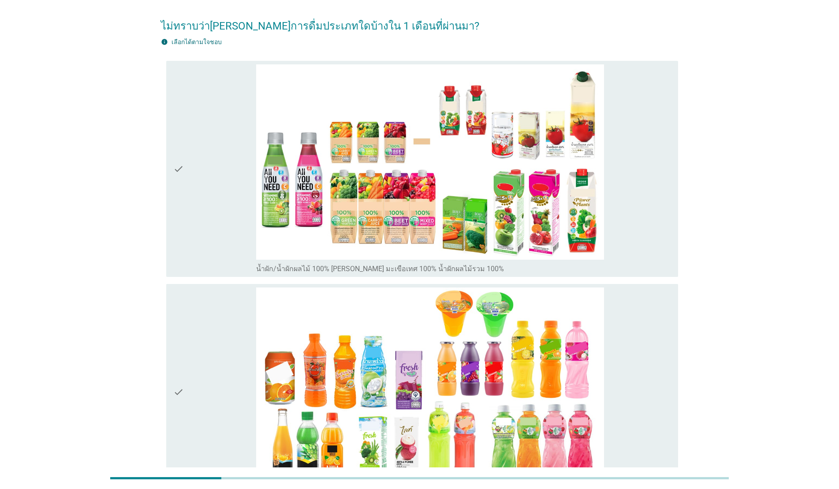
scroll to position [68, 0]
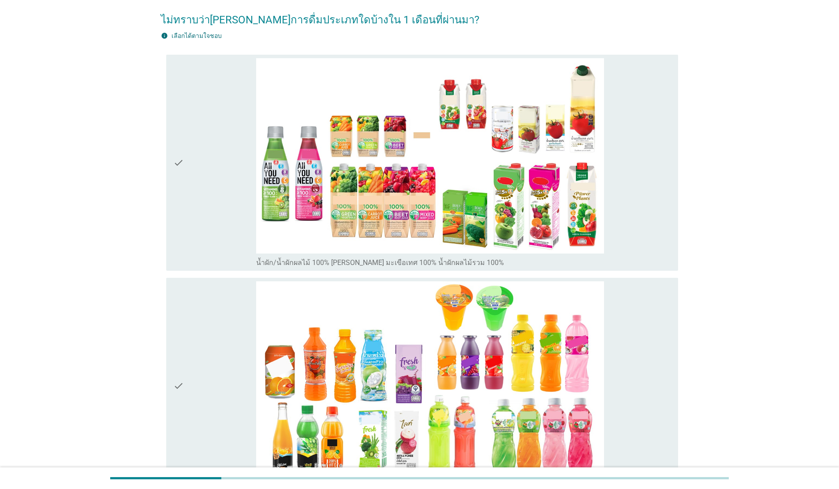
click at [181, 213] on icon "check" at bounding box center [178, 162] width 11 height 209
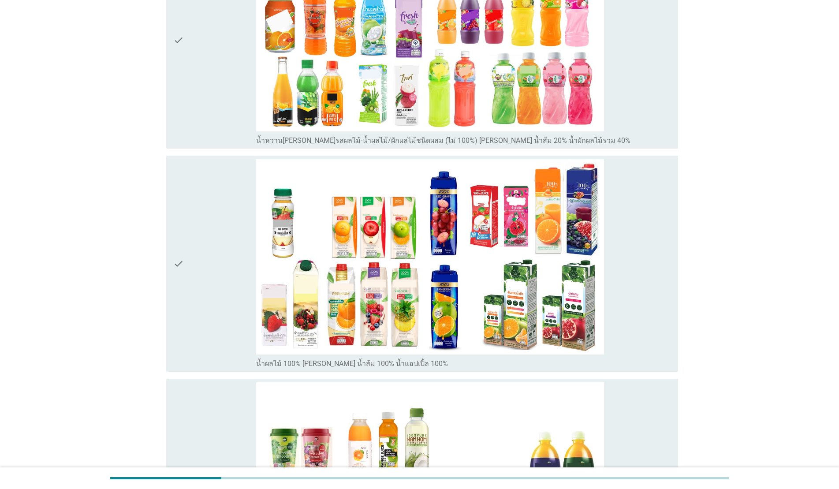
scroll to position [415, 0]
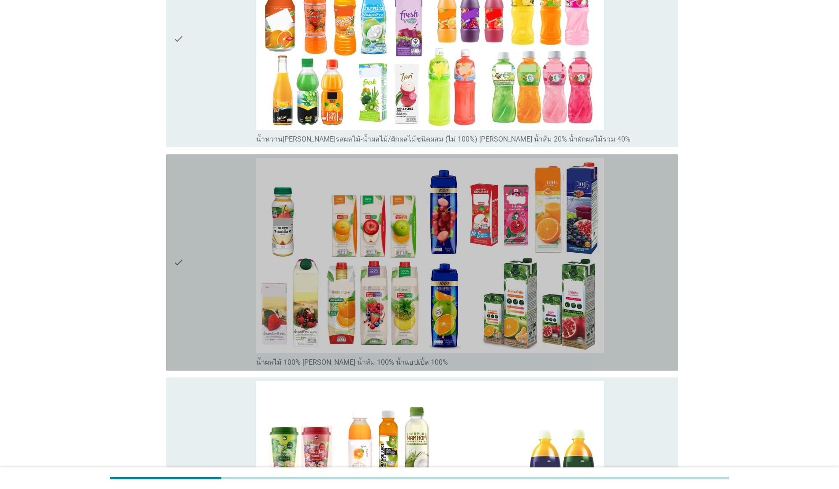
click at [172, 336] on div "check check_box_outline_blank น้ำผลไม้ 100% [PERSON_NAME] น้ำส้ม 100% น้ำแอปเปิ…" at bounding box center [422, 262] width 512 height 216
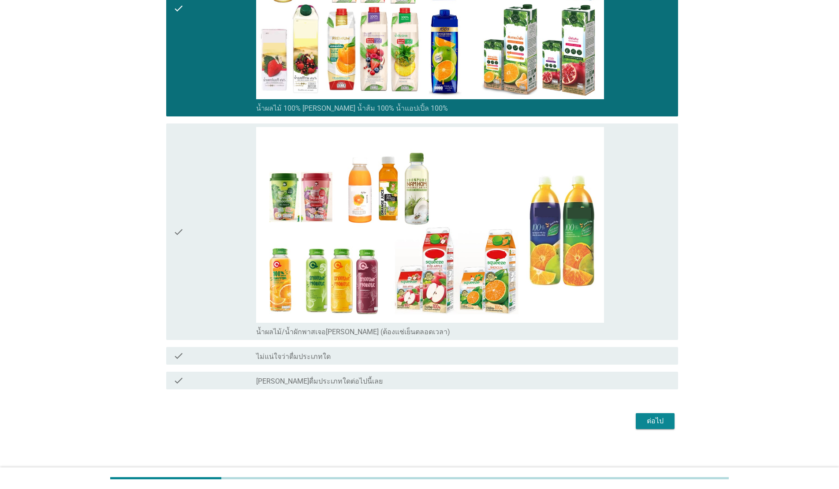
scroll to position [672, 0]
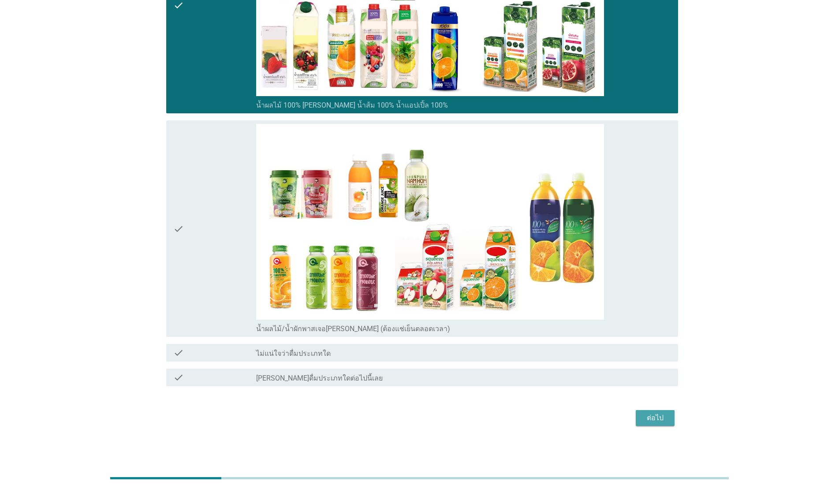
click at [653, 420] on div "ต่อไป" at bounding box center [655, 418] width 25 height 11
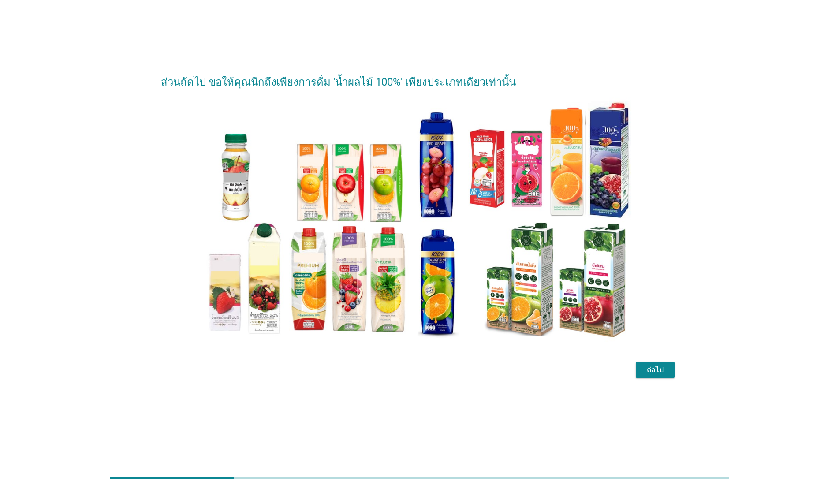
scroll to position [0, 0]
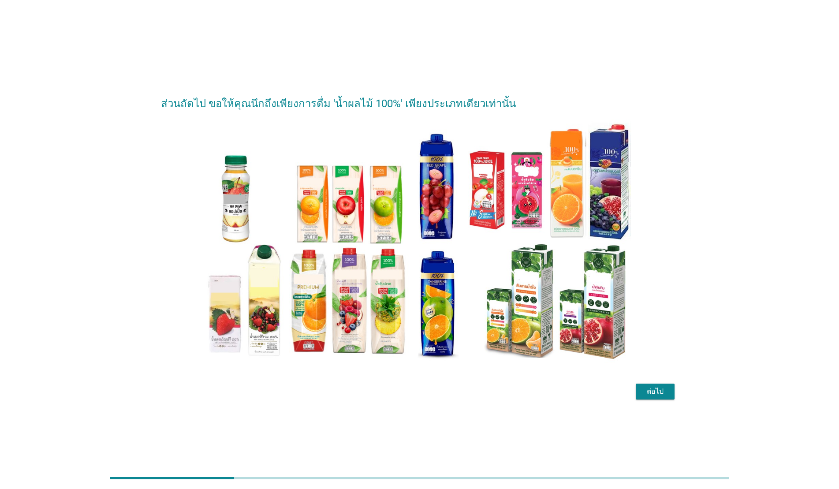
click at [659, 400] on div "ต่อไป" at bounding box center [419, 391] width 517 height 21
click at [657, 393] on div "ต่อไป" at bounding box center [655, 391] width 25 height 11
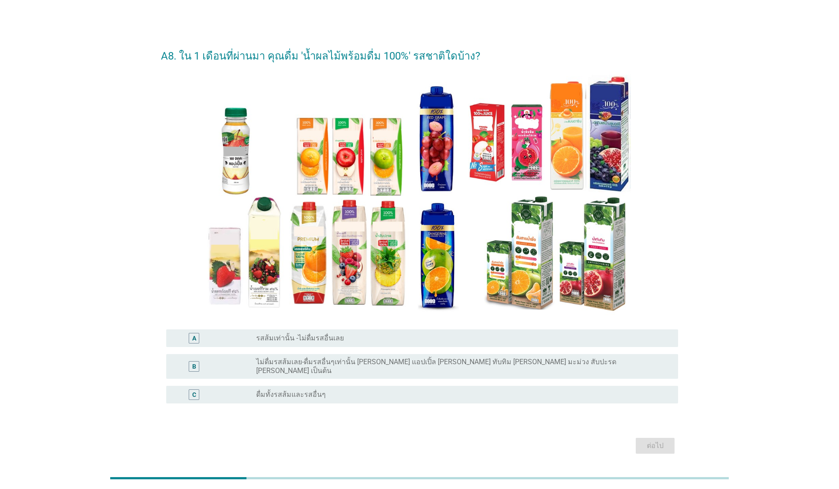
click at [329, 390] on div "radio_button_unchecked ดื่มทั้งรสส้มและรสอื่นๆ" at bounding box center [460, 394] width 408 height 9
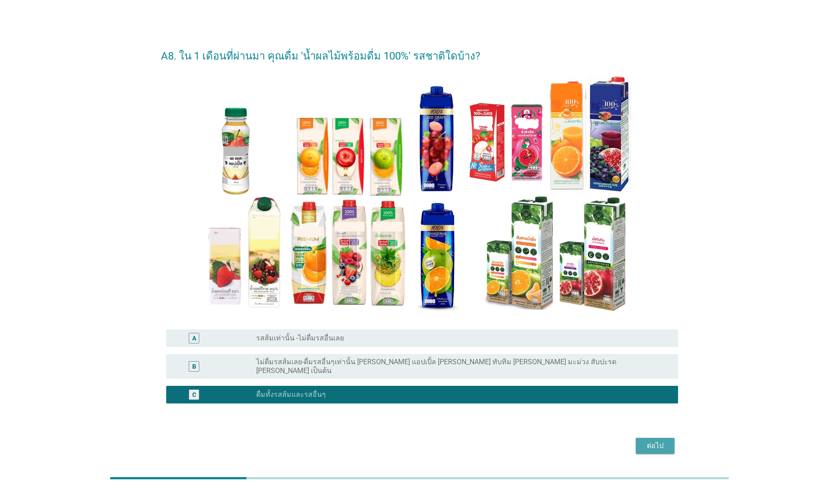
click at [659, 440] on div "ต่อไป" at bounding box center [655, 445] width 25 height 11
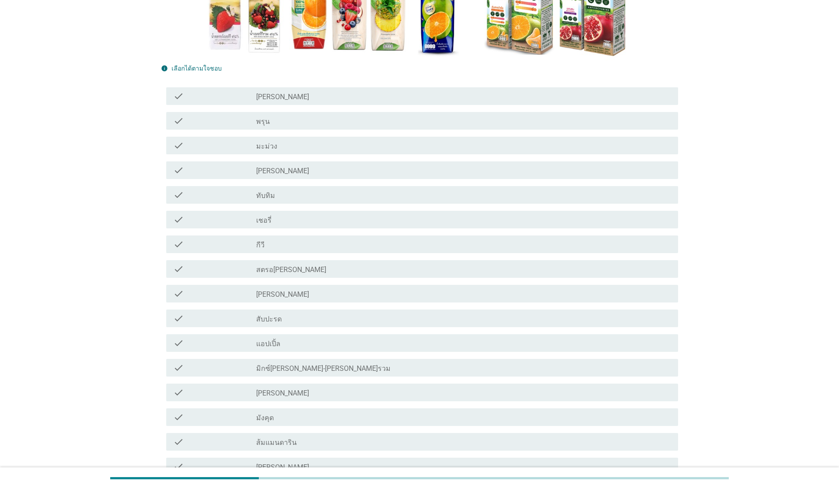
scroll to position [260, 0]
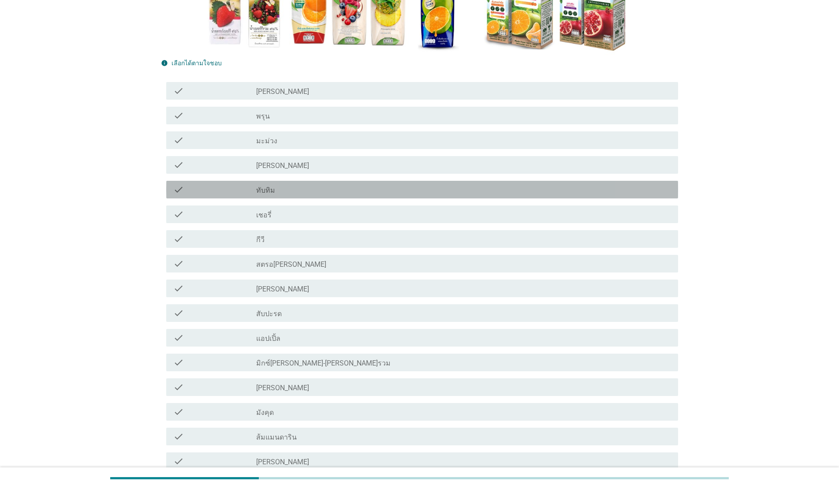
click at [269, 191] on label "ทับทิม" at bounding box center [265, 190] width 19 height 9
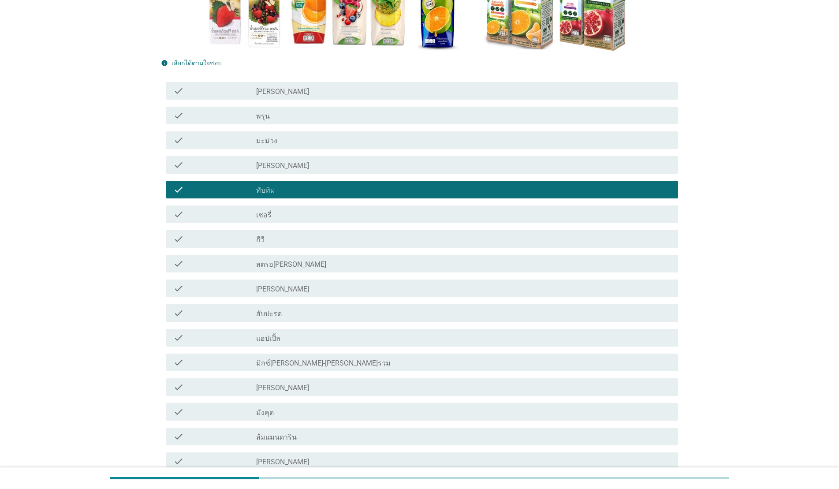
click at [314, 290] on div "check_box_outline_blank [PERSON_NAME]" at bounding box center [463, 288] width 415 height 11
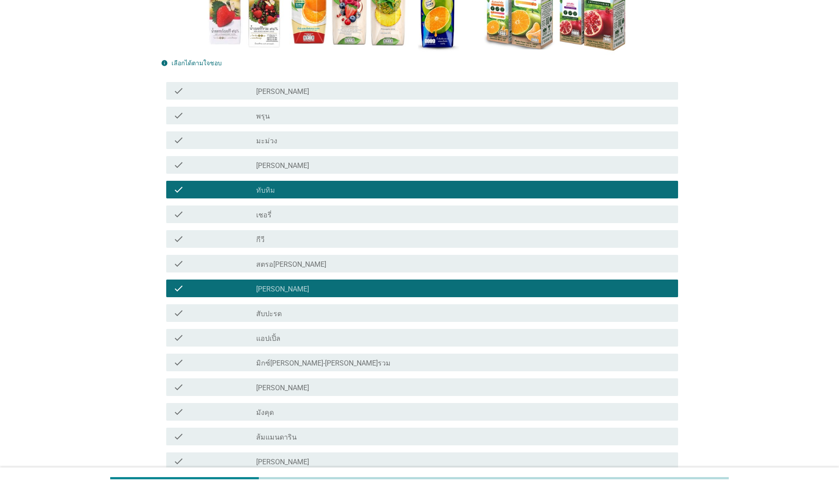
click at [333, 343] on div "check check_box_outline_blank แอปเปิ้ล" at bounding box center [422, 338] width 512 height 18
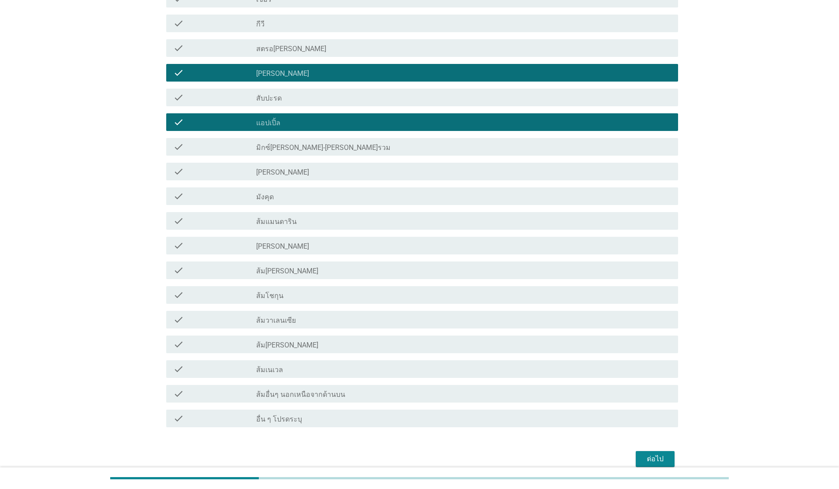
scroll to position [517, 0]
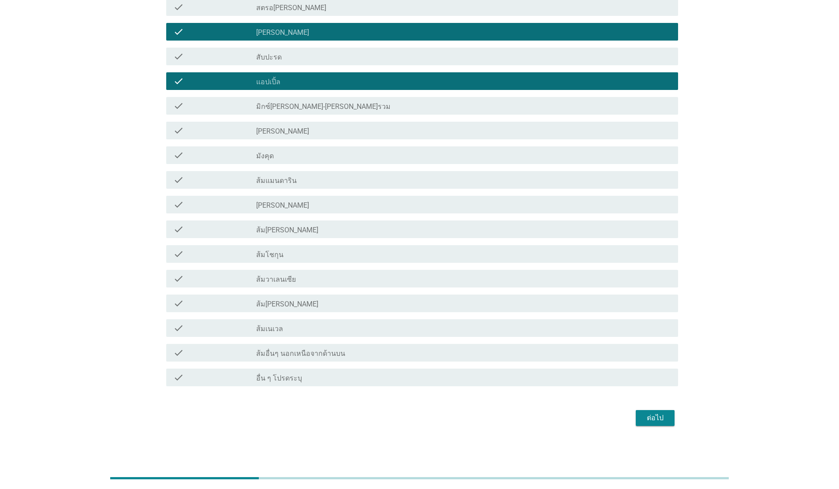
click at [657, 415] on div "ต่อไป" at bounding box center [655, 418] width 25 height 11
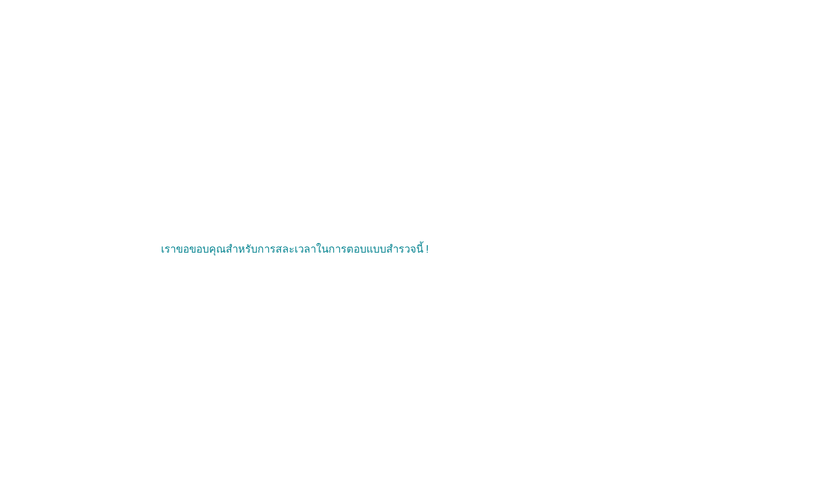
scroll to position [0, 0]
